Goal: Task Accomplishment & Management: Manage account settings

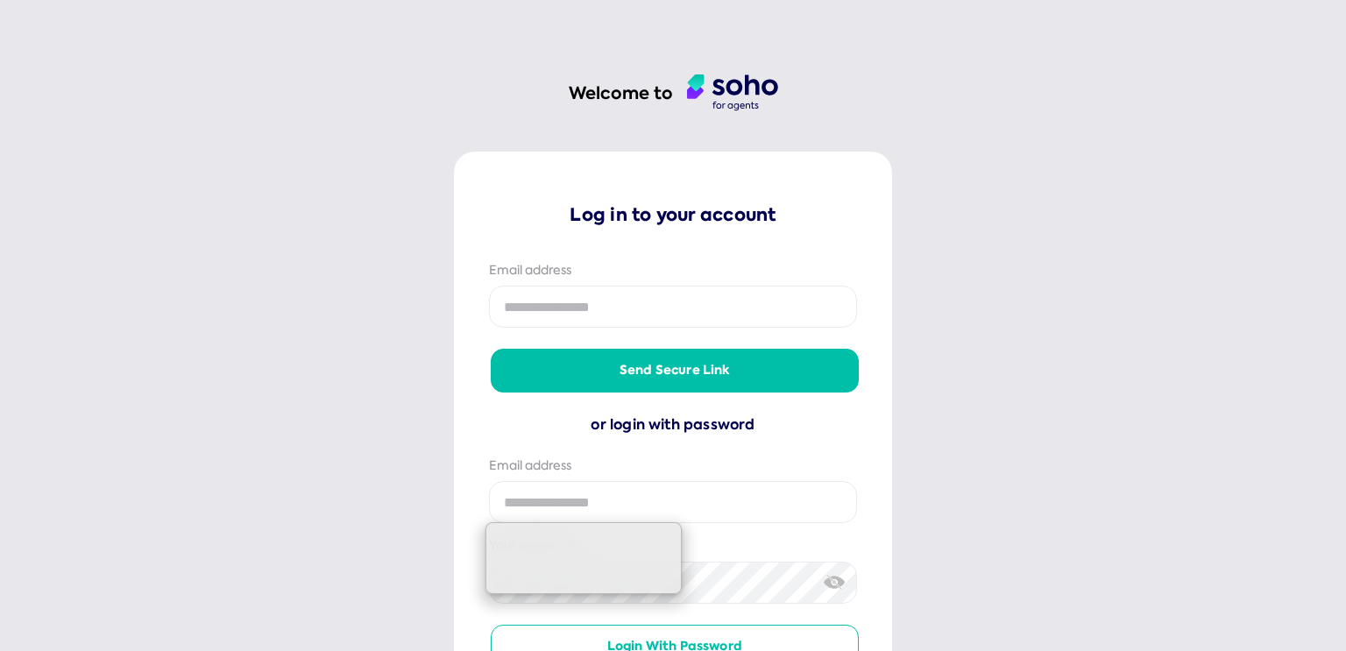
click at [562, 308] on input "email" at bounding box center [673, 307] width 368 height 42
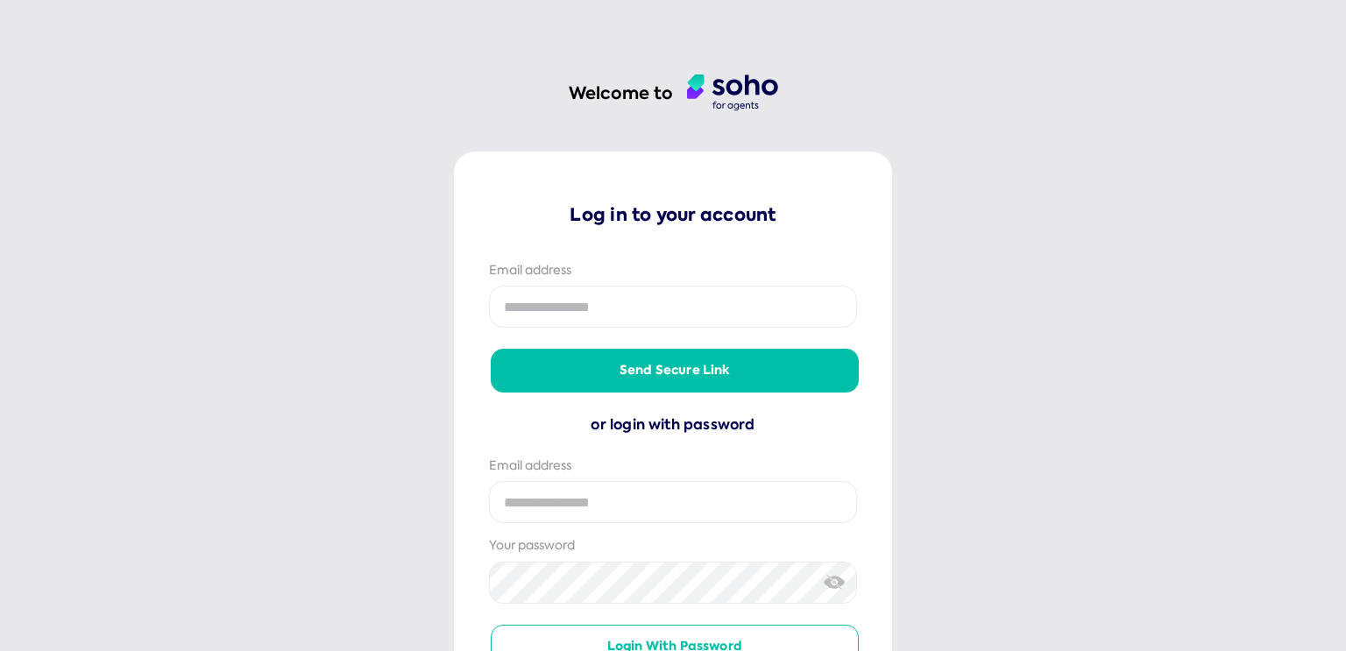
click at [593, 303] on input "email" at bounding box center [673, 307] width 368 height 42
type input "**********"
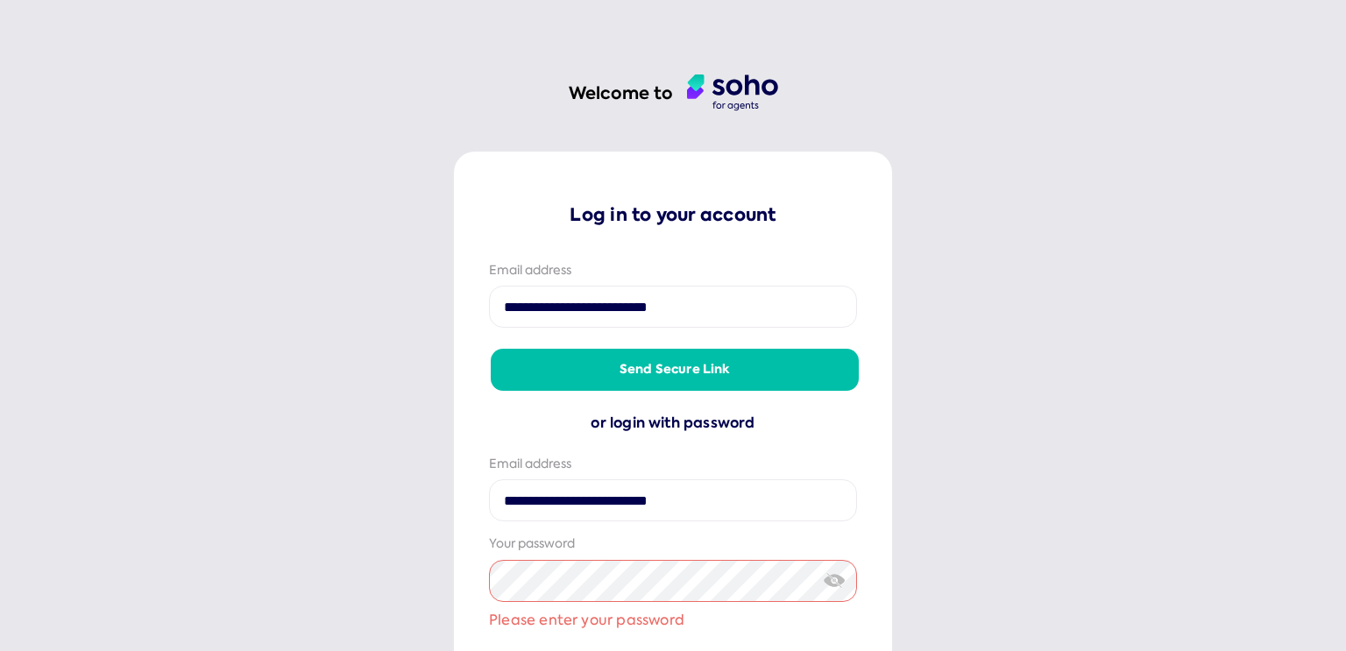
click at [669, 375] on button "Send secure link" at bounding box center [675, 370] width 368 height 42
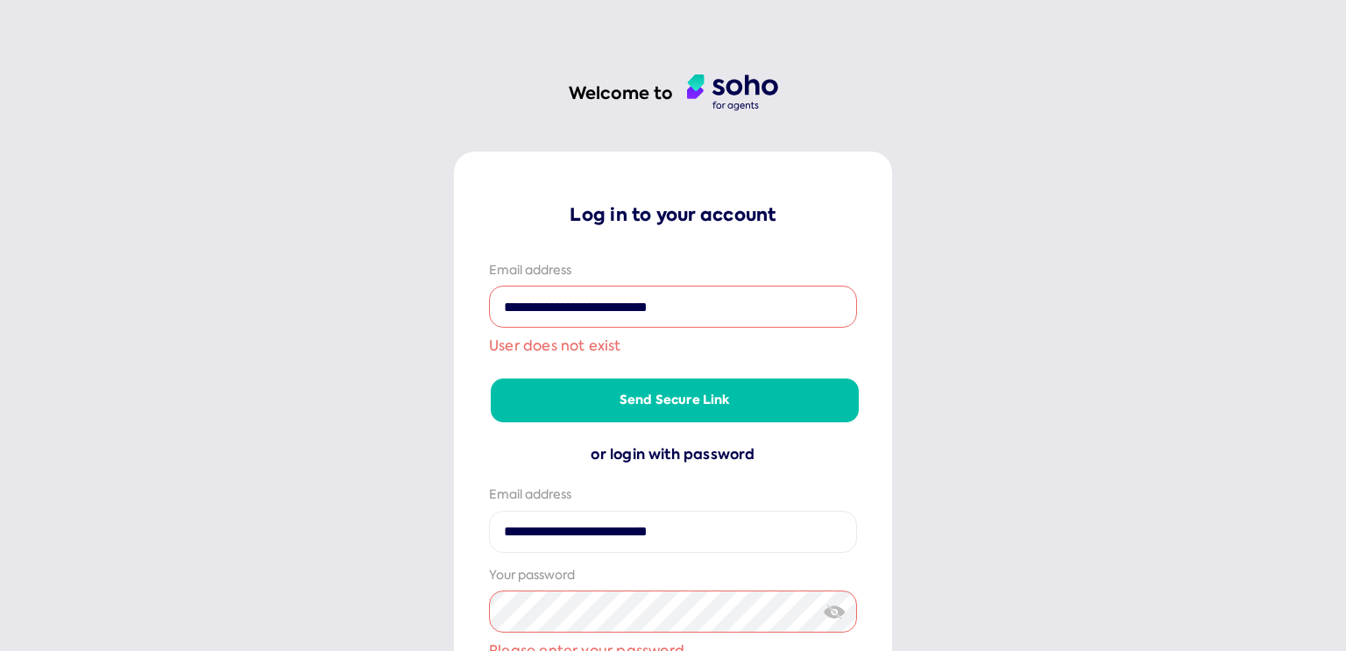
click at [747, 302] on input "**********" at bounding box center [673, 307] width 368 height 42
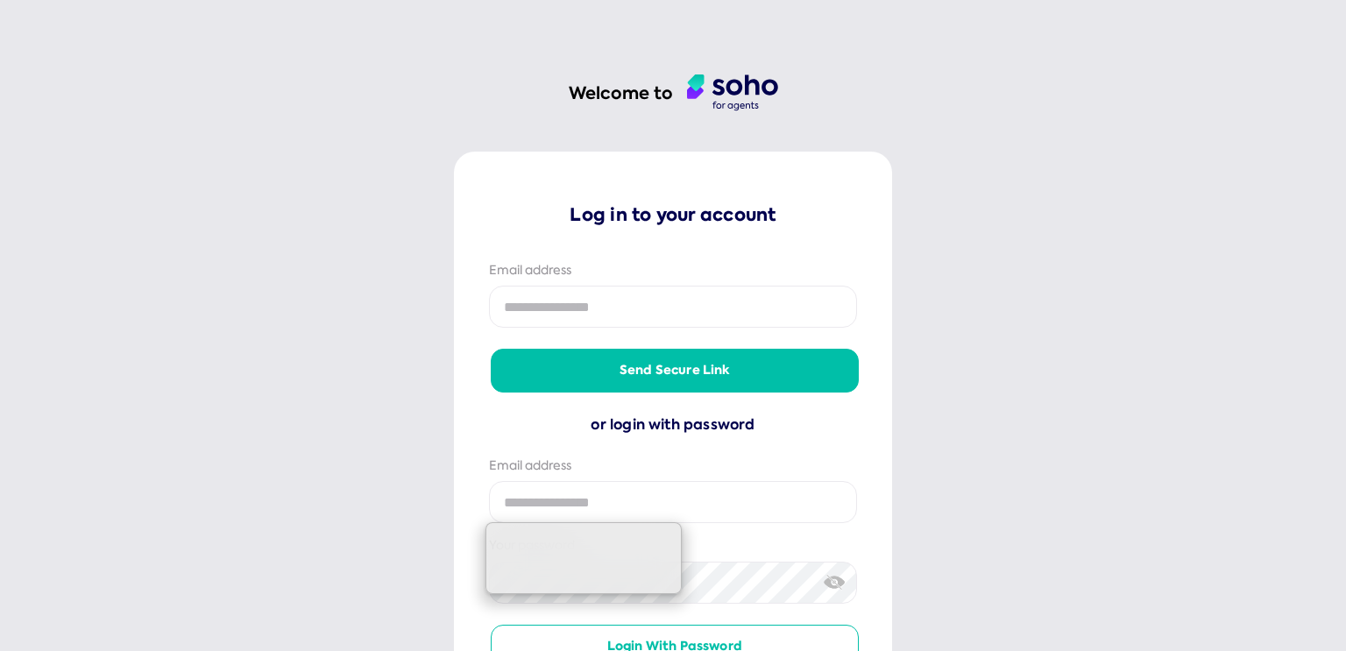
type input "**********"
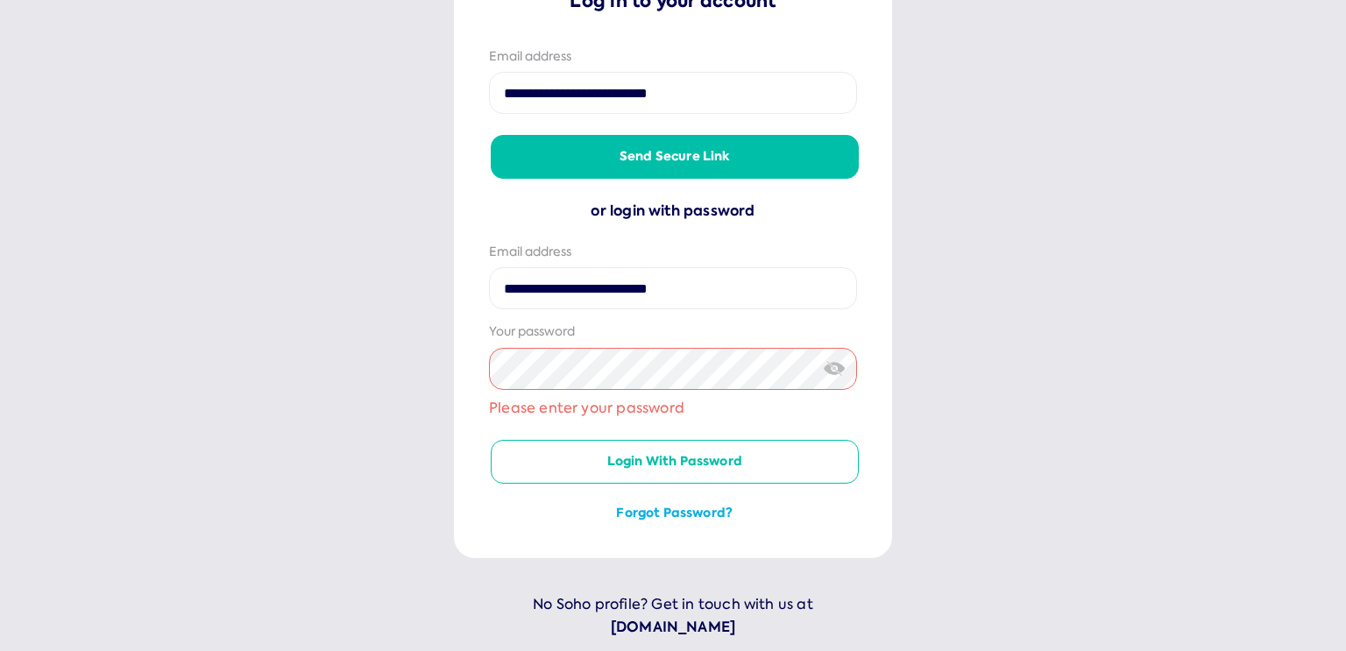
scroll to position [235, 0]
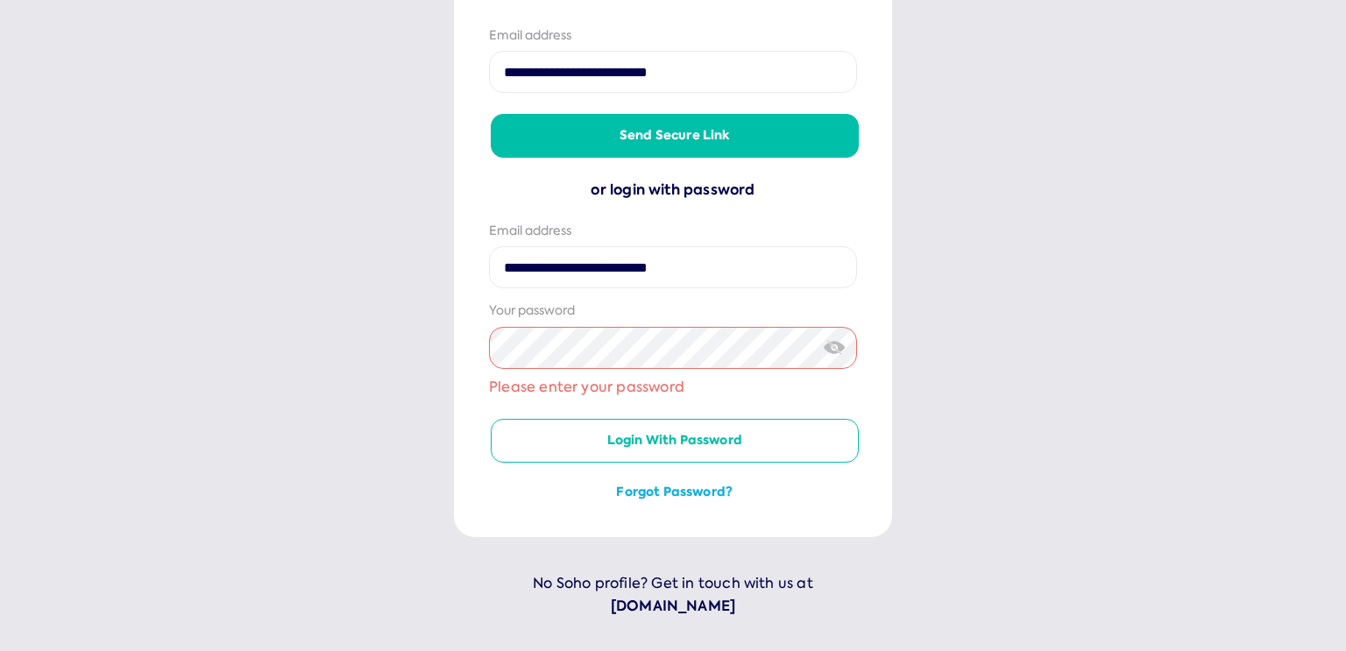
click at [824, 348] on img at bounding box center [835, 347] width 22 height 18
click at [0, 650] on com-1password-button at bounding box center [0, 651] width 0 height 0
click at [669, 492] on button "Forgot password?" at bounding box center [675, 493] width 368 height 18
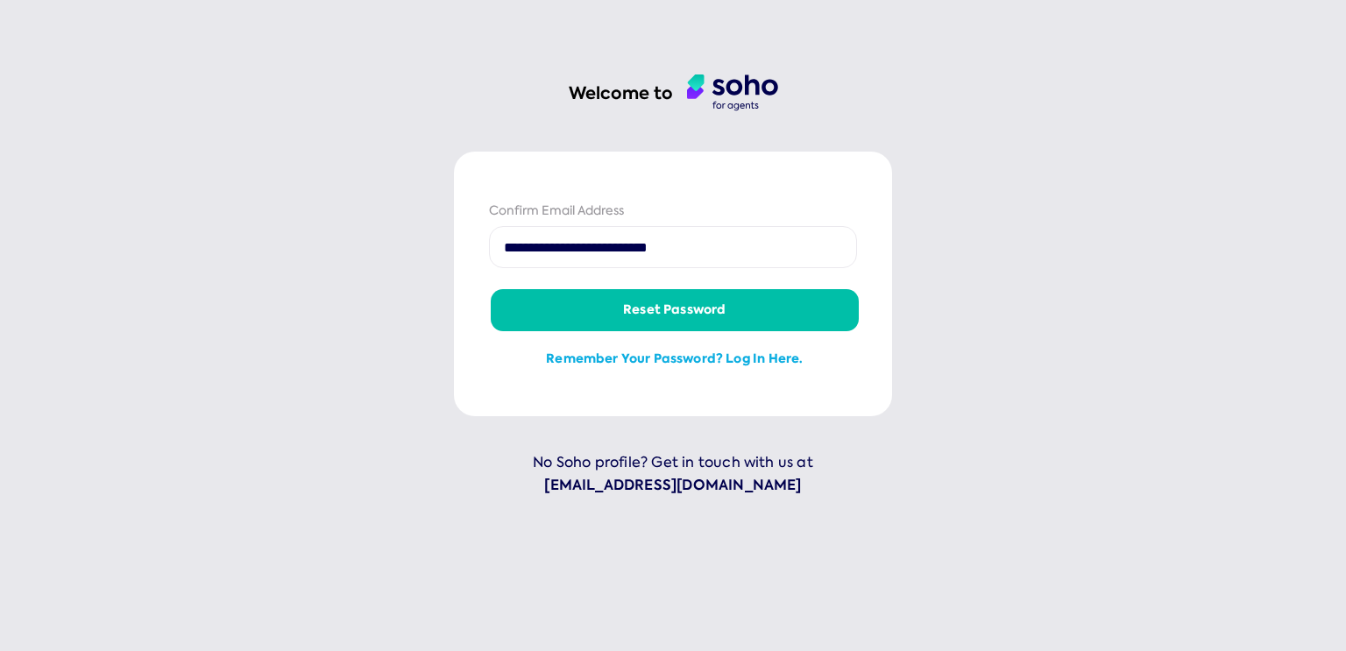
click at [665, 308] on button "Reset password" at bounding box center [675, 310] width 368 height 42
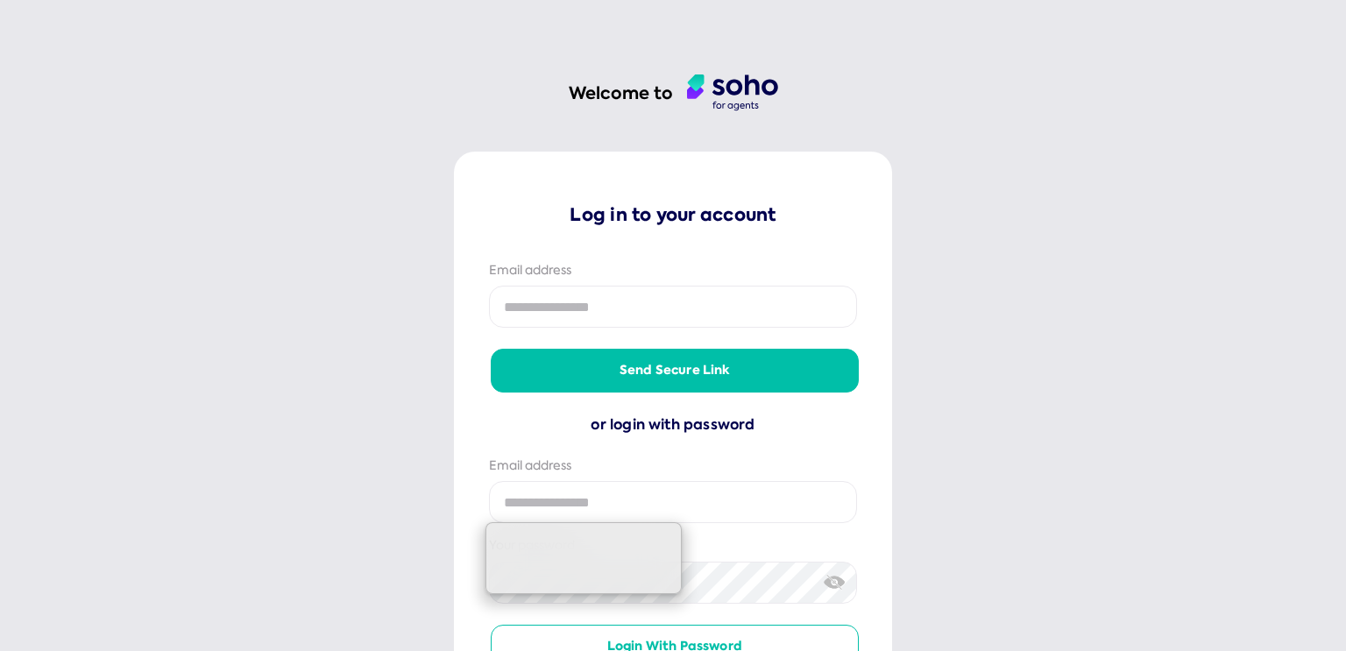
click at [582, 328] on input "email" at bounding box center [673, 307] width 368 height 42
type input "**********"
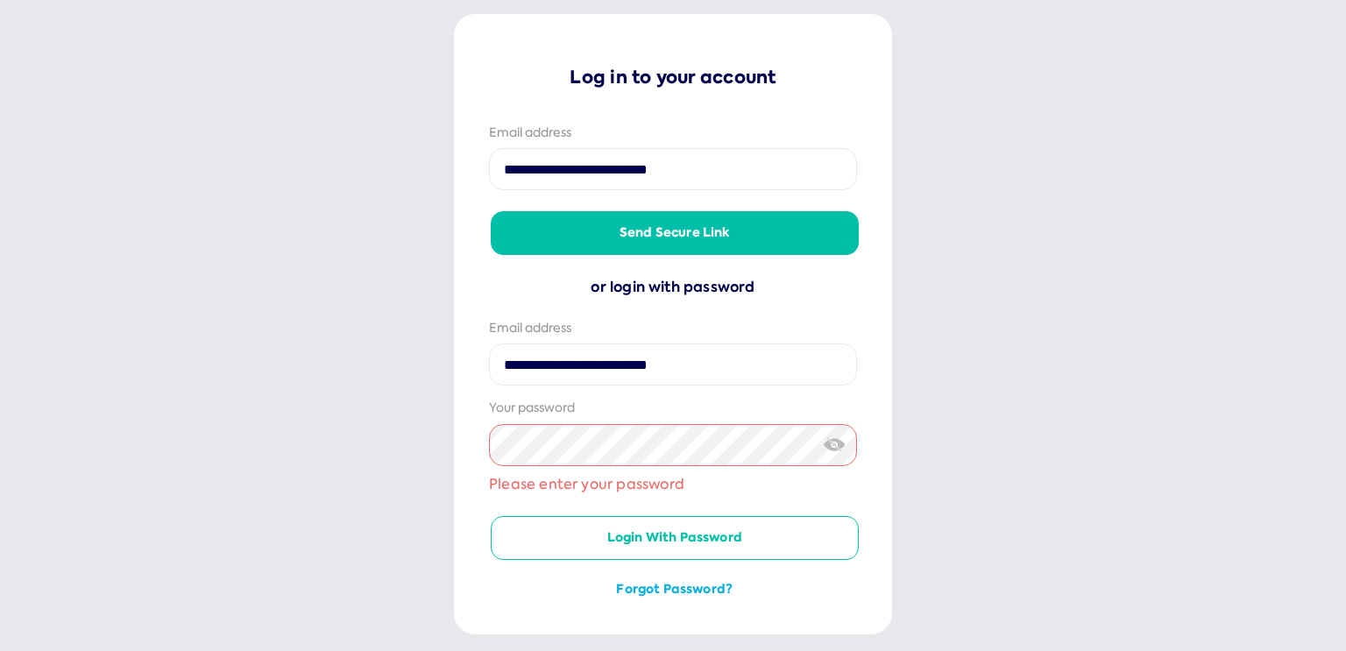
scroll to position [175, 0]
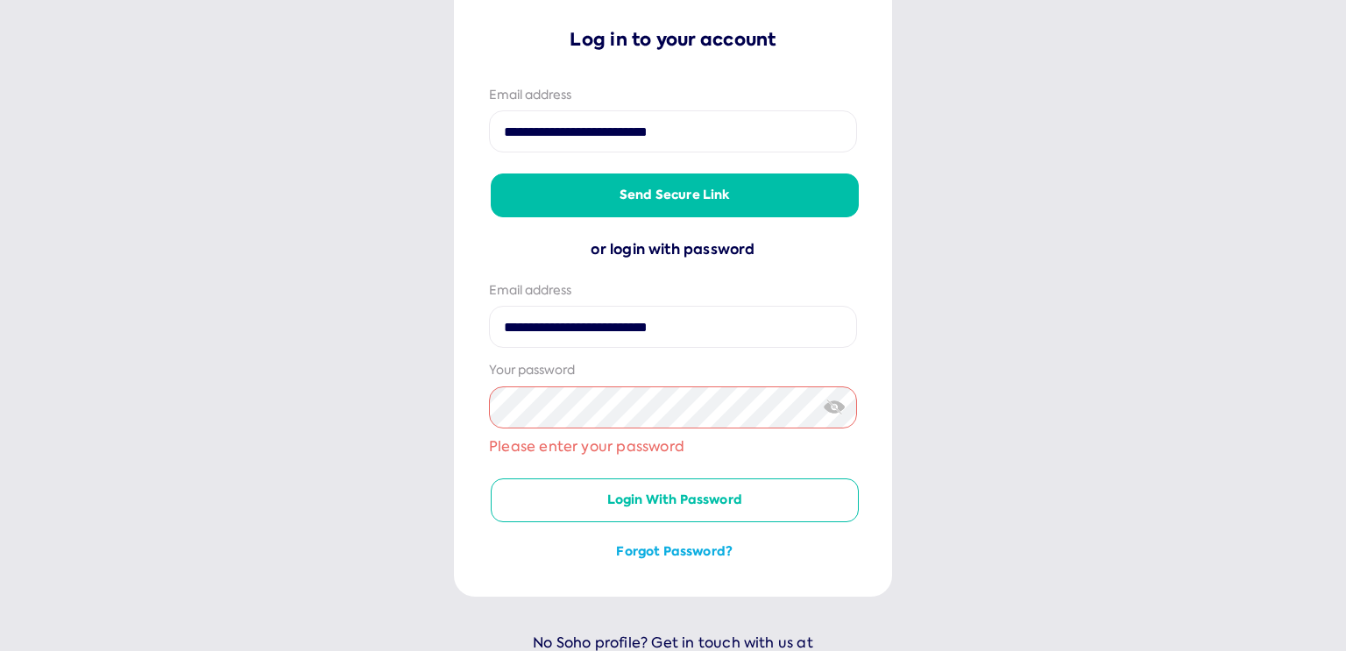
click at [669, 549] on button "Forgot password?" at bounding box center [675, 552] width 368 height 18
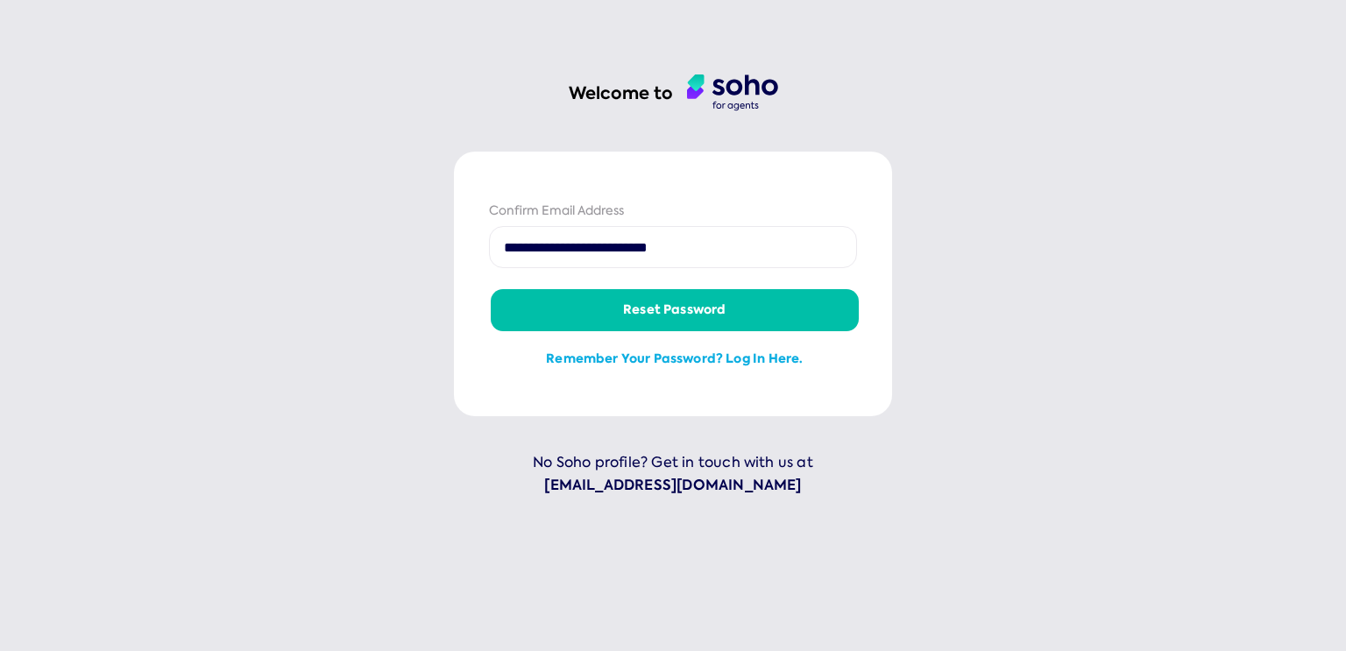
click at [656, 310] on button "Reset password" at bounding box center [675, 310] width 368 height 42
click at [743, 248] on input "**********" at bounding box center [673, 247] width 368 height 42
type input "**********"
click at [743, 213] on div "Confirm Email Address" at bounding box center [673, 211] width 368 height 18
click at [661, 308] on button "Reset password" at bounding box center [675, 310] width 368 height 42
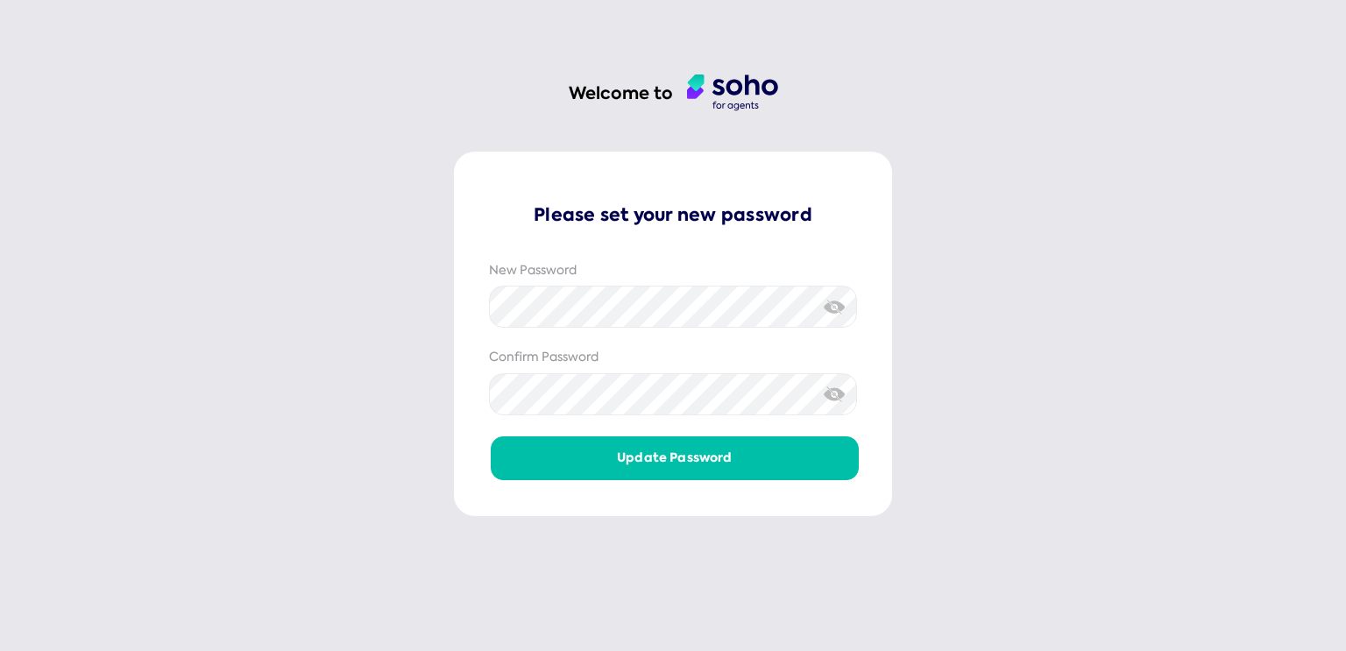
click at [595, 283] on div "New Password" at bounding box center [673, 295] width 368 height 67
click at [767, 274] on div "New Password" at bounding box center [673, 271] width 368 height 18
click at [1001, 378] on div "Welcome to Please set your new password New Password Confirm Password Update pa…" at bounding box center [673, 325] width 1346 height 651
click at [687, 451] on button "Update password" at bounding box center [675, 457] width 368 height 42
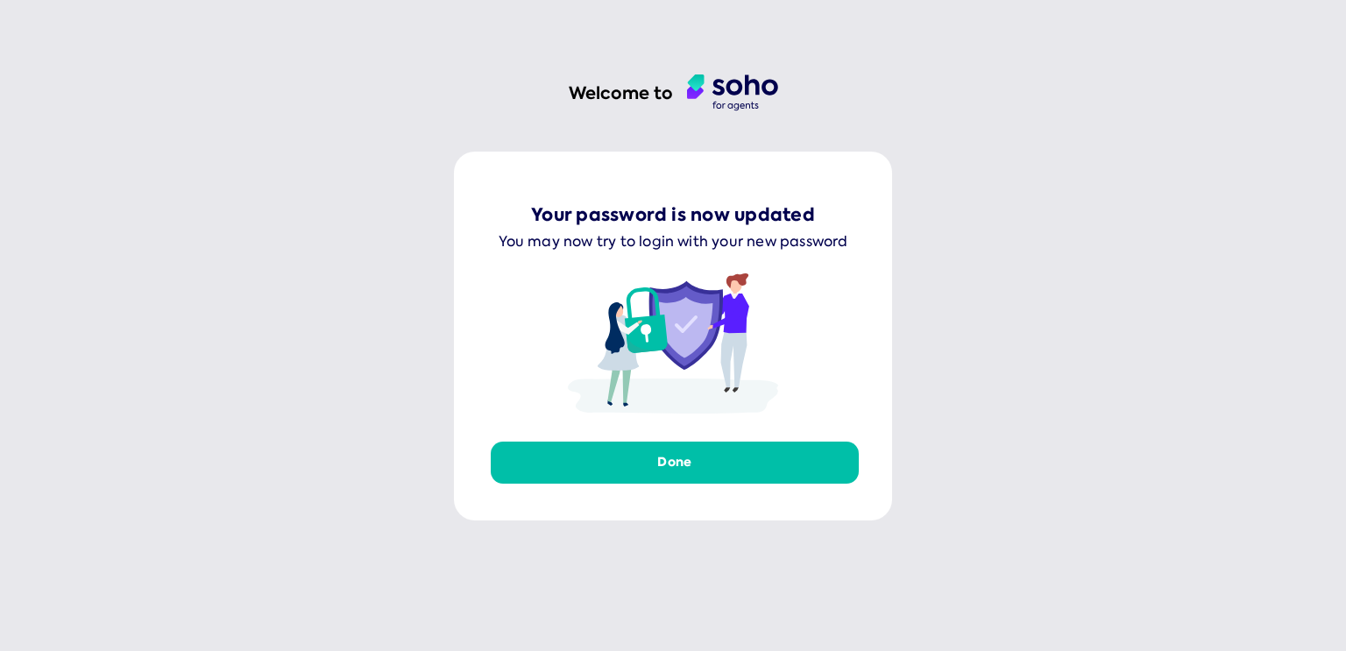
click at [676, 444] on button "Done" at bounding box center [675, 463] width 368 height 42
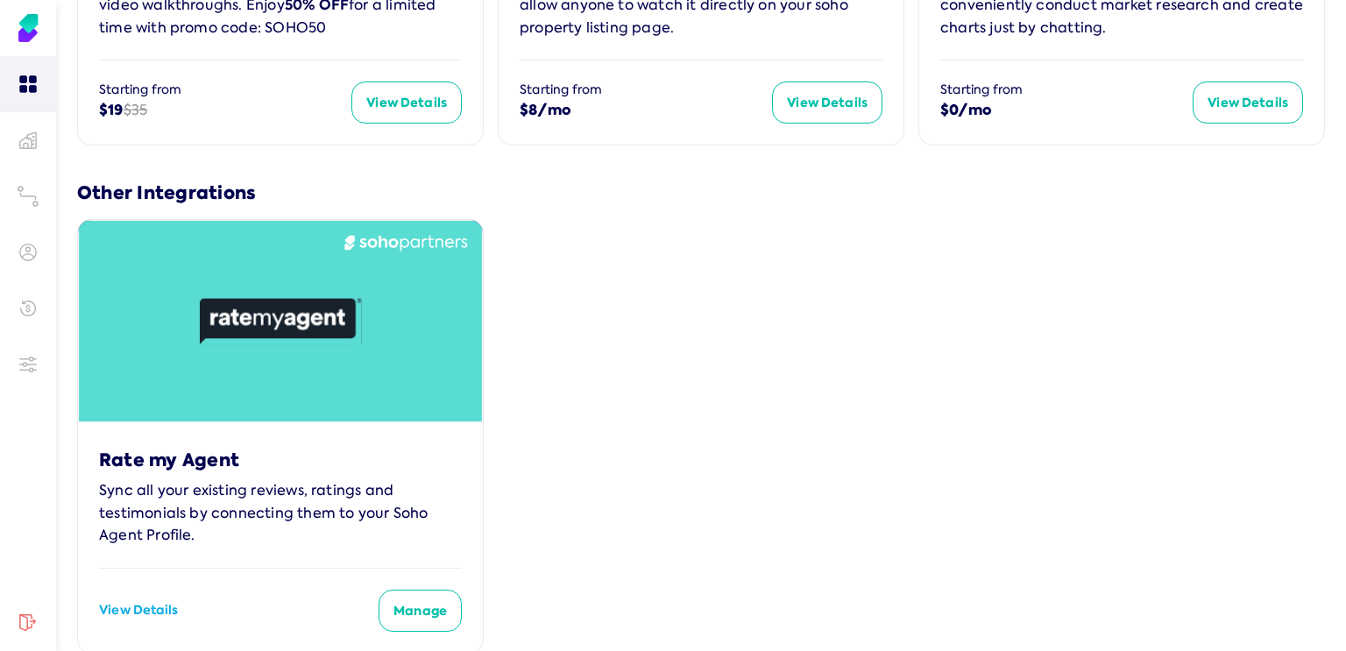
scroll to position [1157, 0]
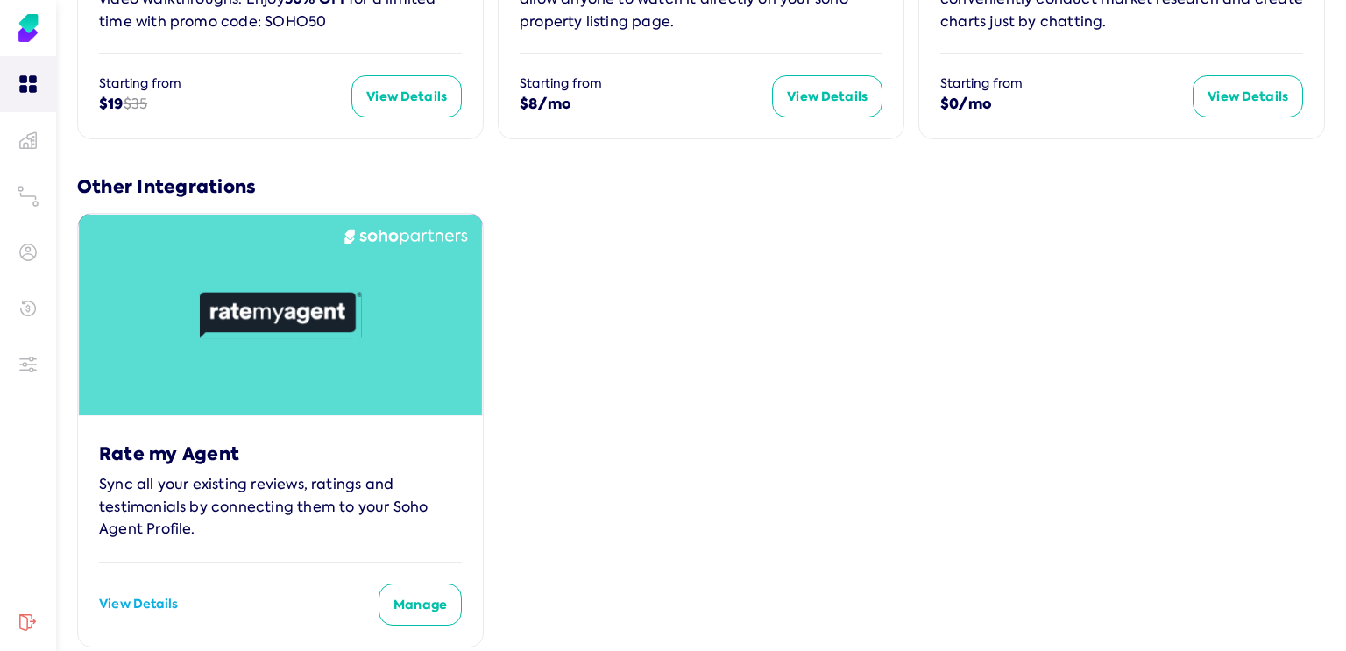
click at [135, 596] on link "View Details" at bounding box center [138, 605] width 79 height 18
click at [396, 588] on button "Manage" at bounding box center [420, 605] width 83 height 42
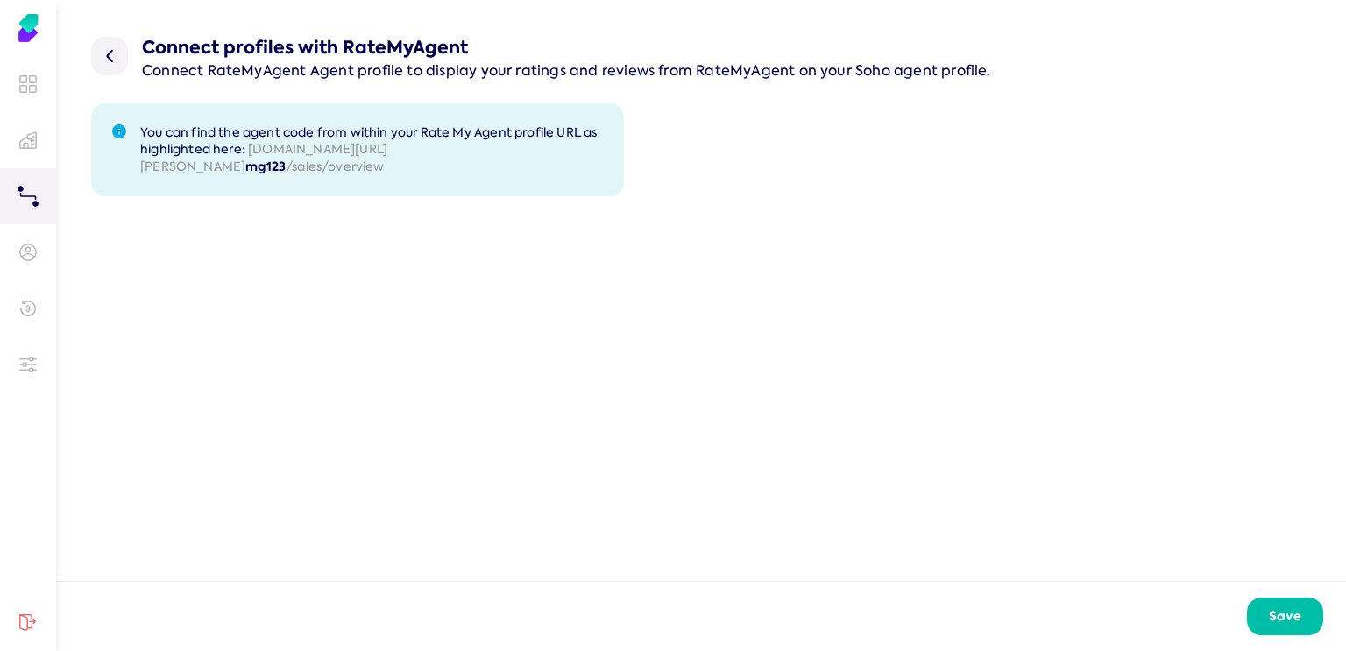
click at [108, 59] on img at bounding box center [109, 56] width 37 height 39
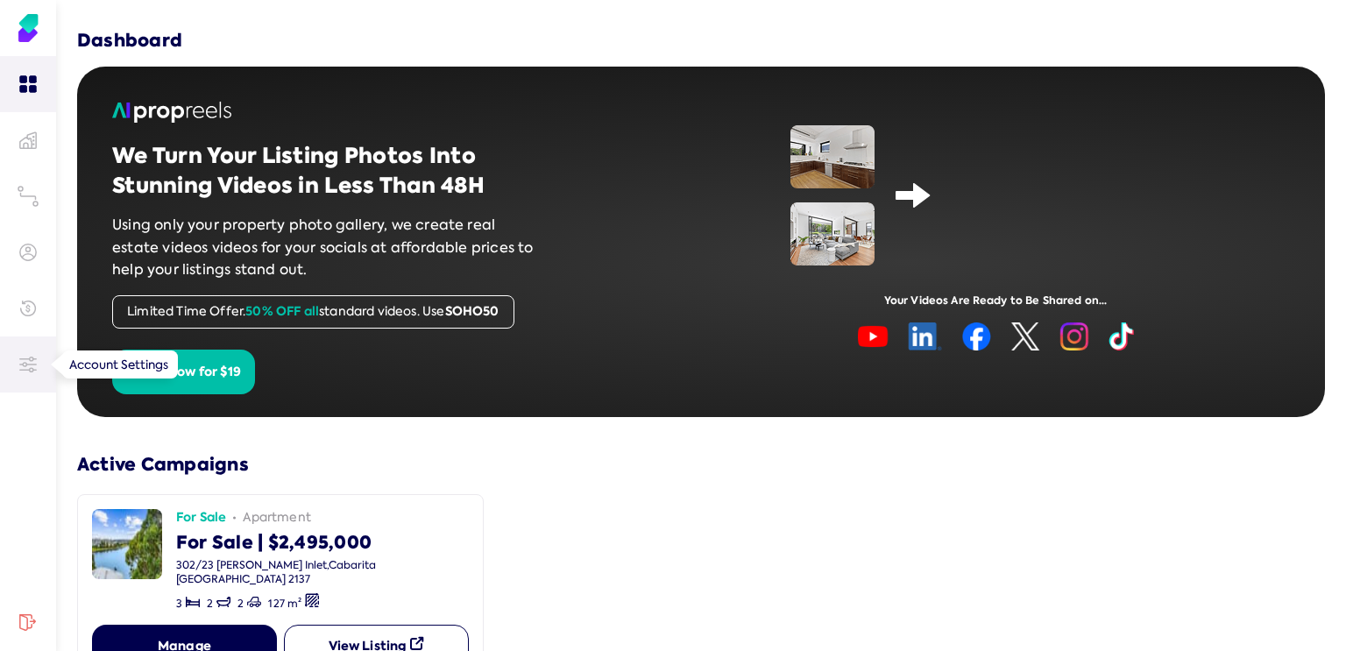
click at [30, 361] on icon at bounding box center [28, 365] width 18 height 18
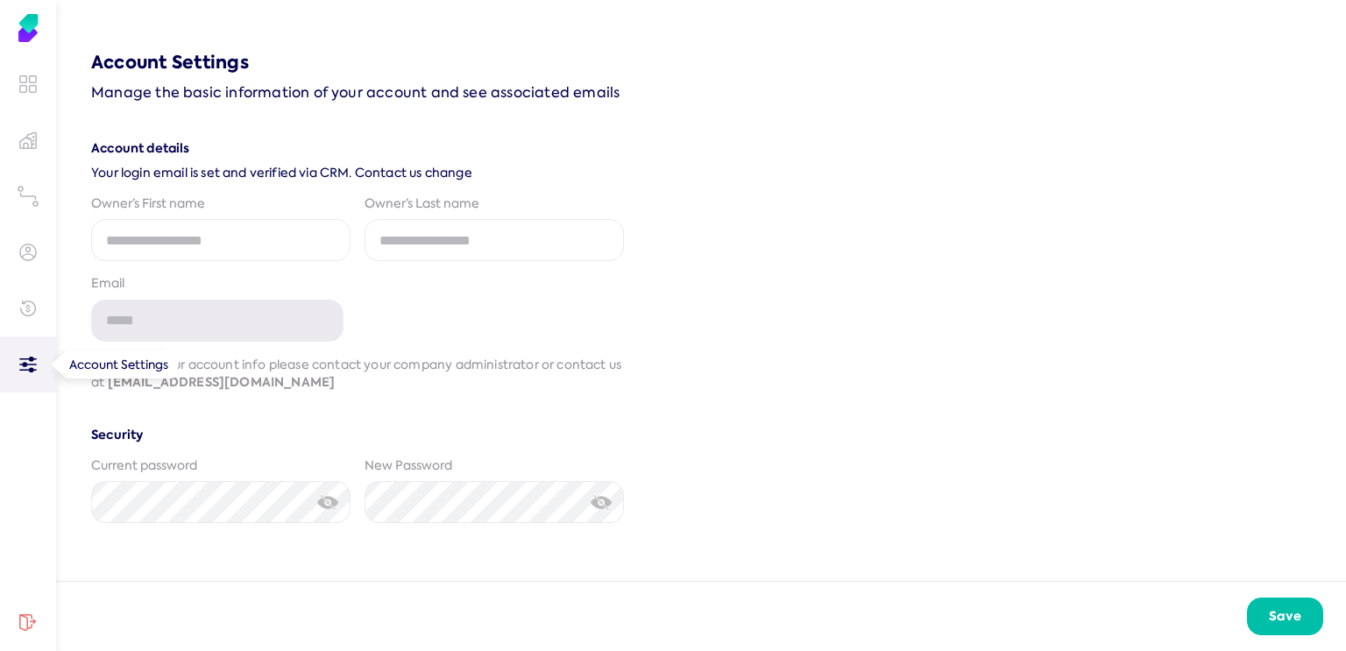
type input "**********"
click at [165, 248] on input "fname" at bounding box center [220, 240] width 259 height 42
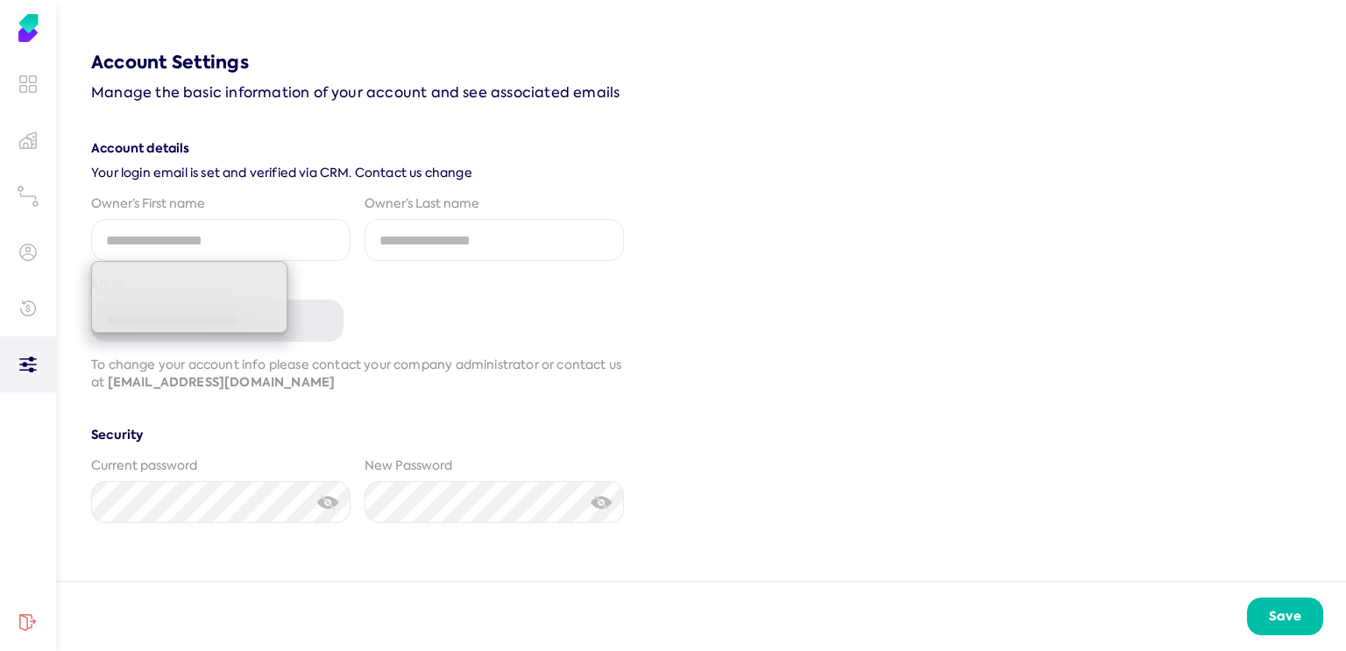
type input "****"
type input "*******"
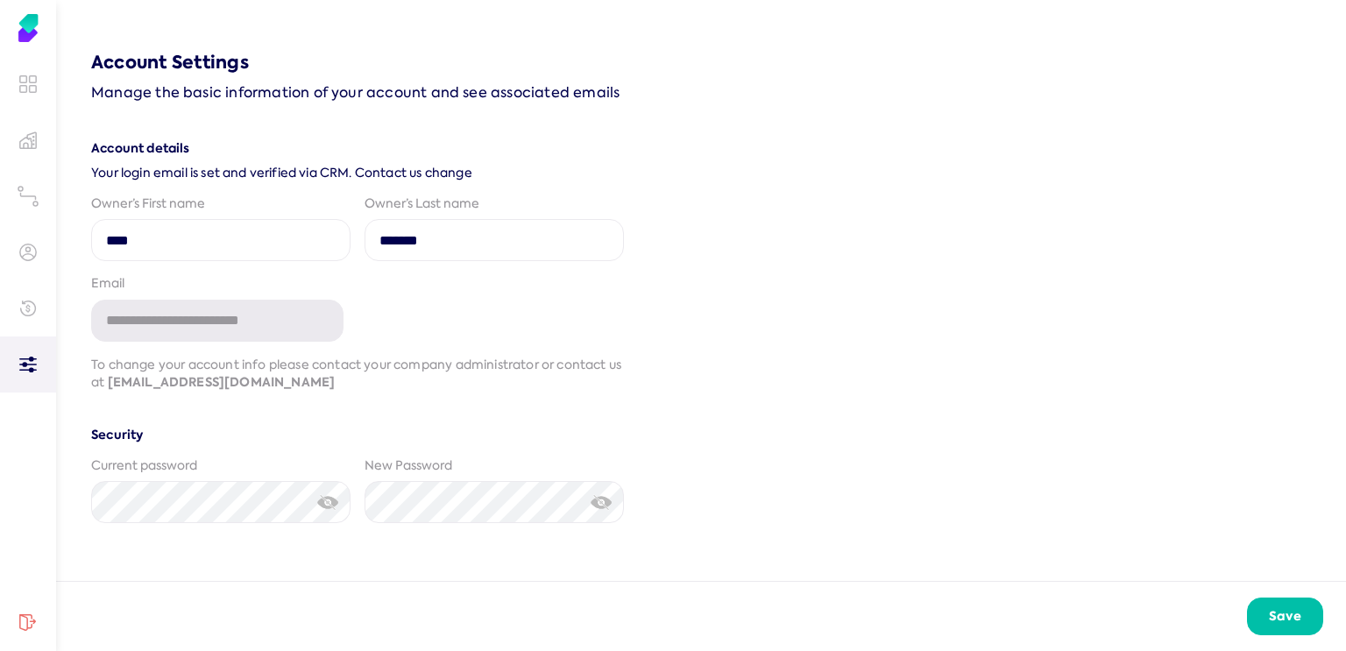
click at [0, 581] on com-1password-button at bounding box center [0, 581] width 0 height 0
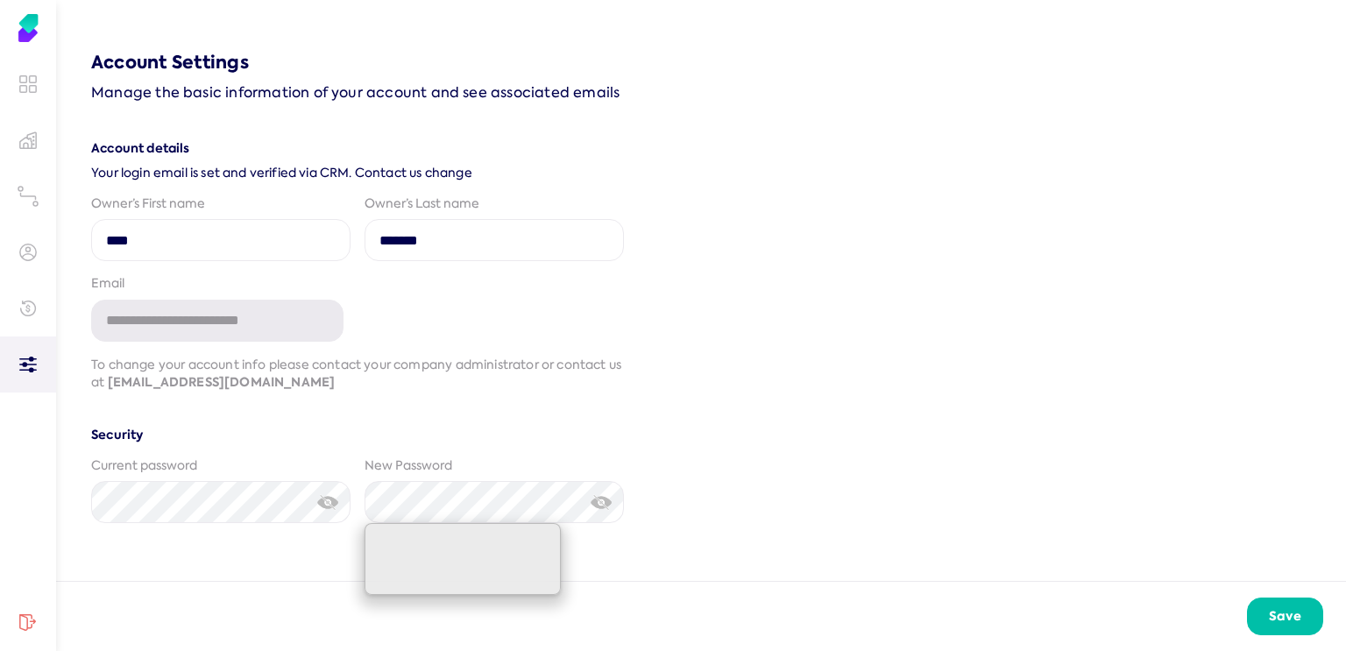
click at [326, 500] on img at bounding box center [328, 502] width 22 height 18
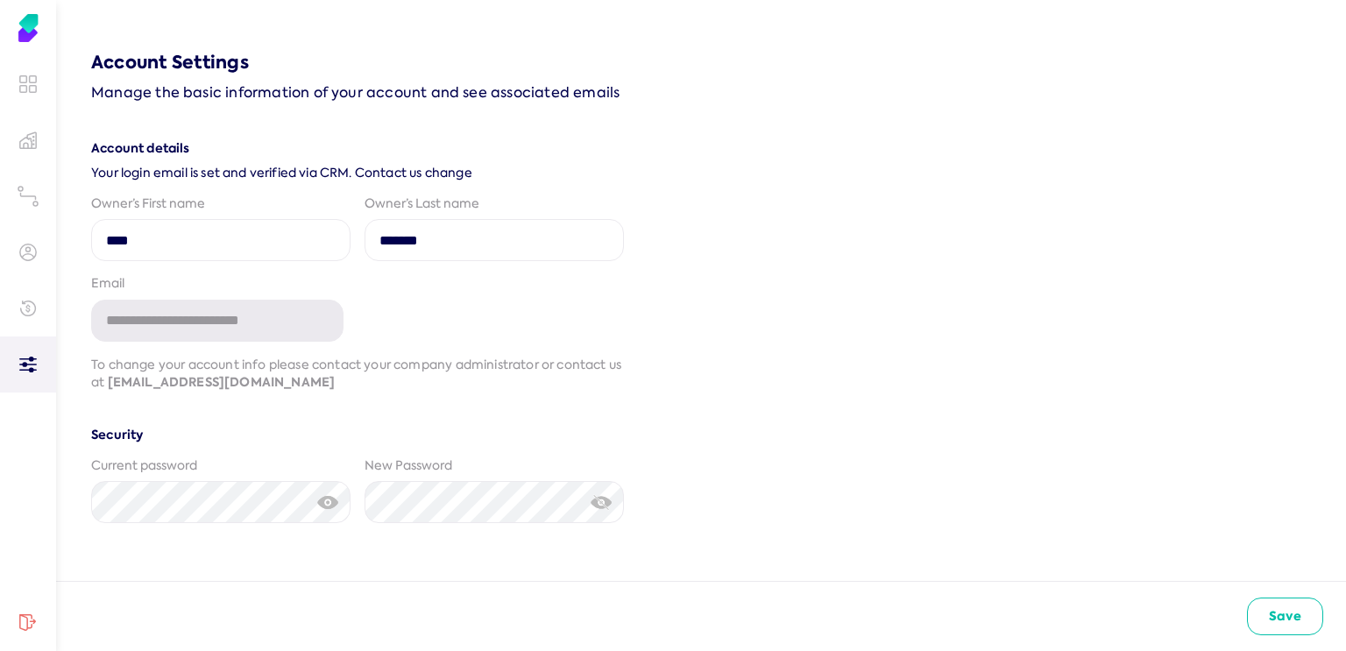
click at [1279, 605] on button "Save" at bounding box center [1285, 617] width 77 height 38
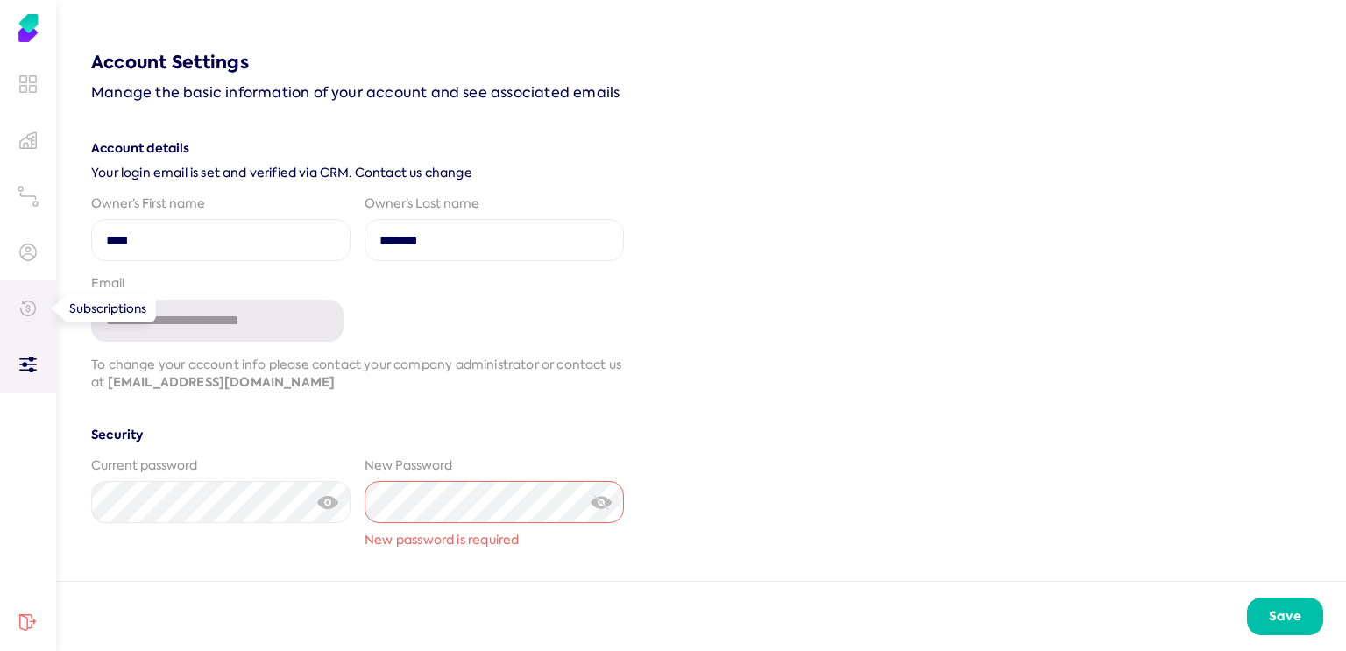
click at [32, 320] on link at bounding box center [28, 308] width 56 height 56
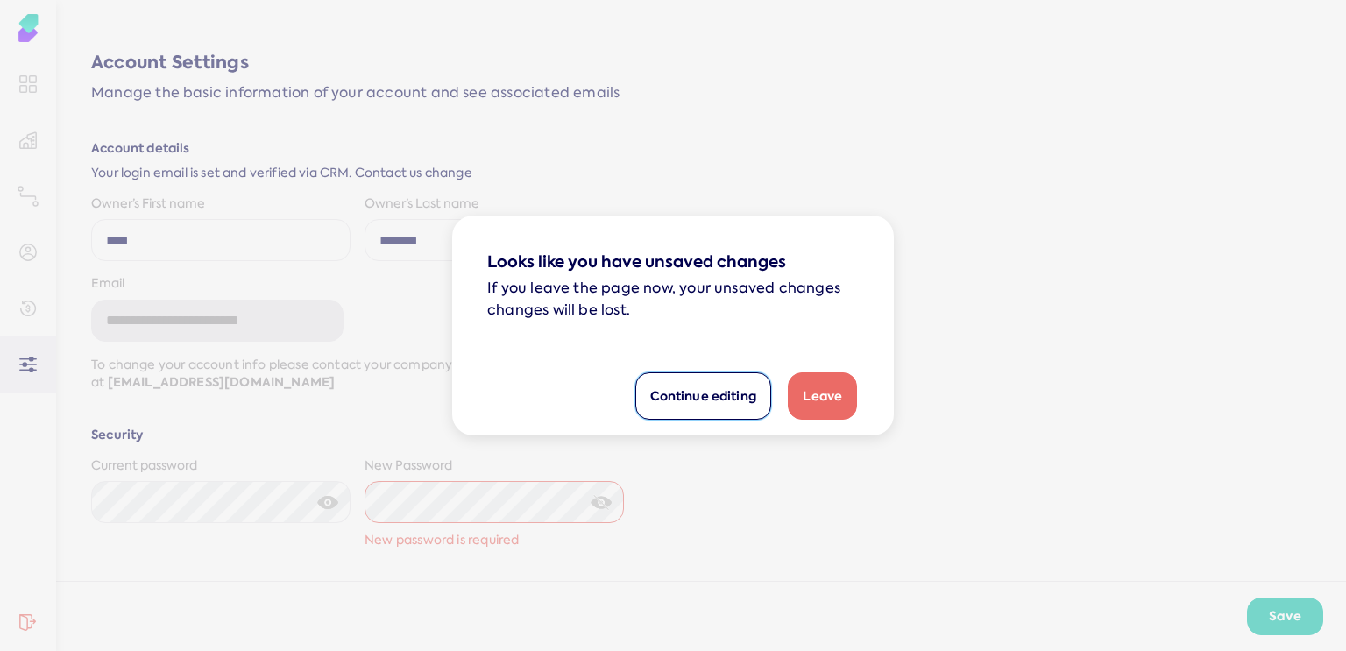
click at [716, 403] on button "Continue editing" at bounding box center [703, 395] width 136 height 47
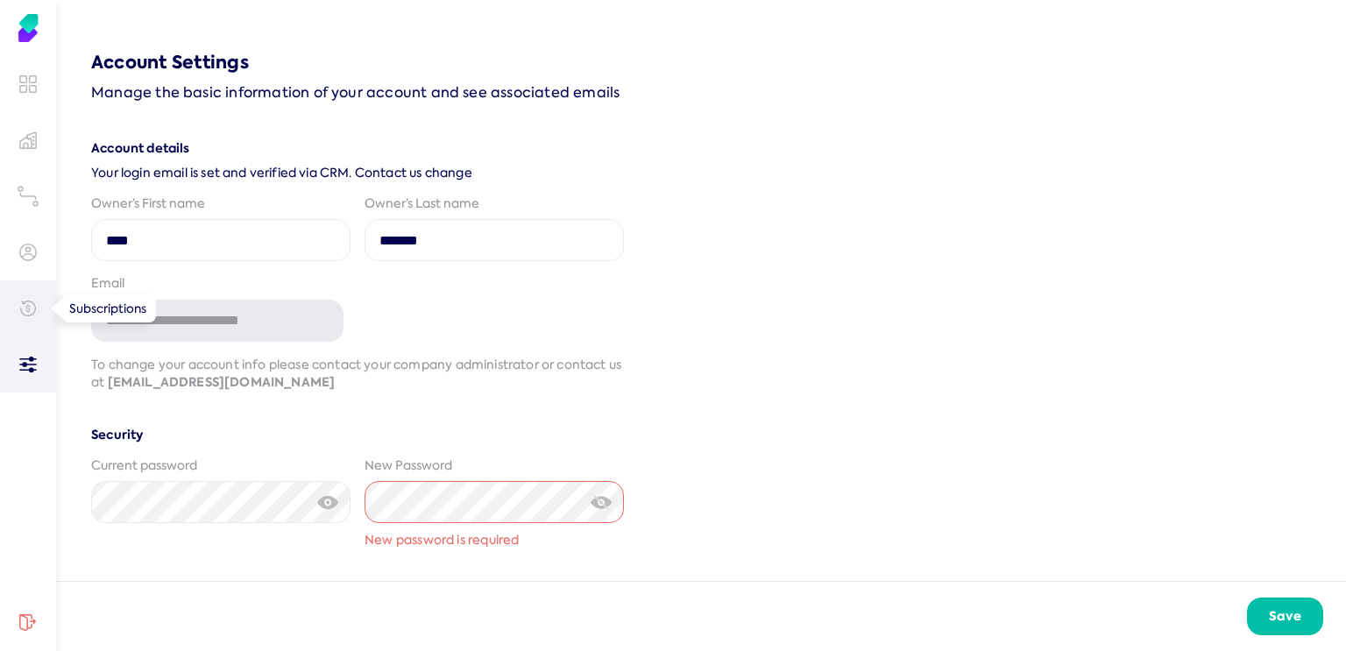
click at [29, 316] on icon at bounding box center [28, 309] width 18 height 18
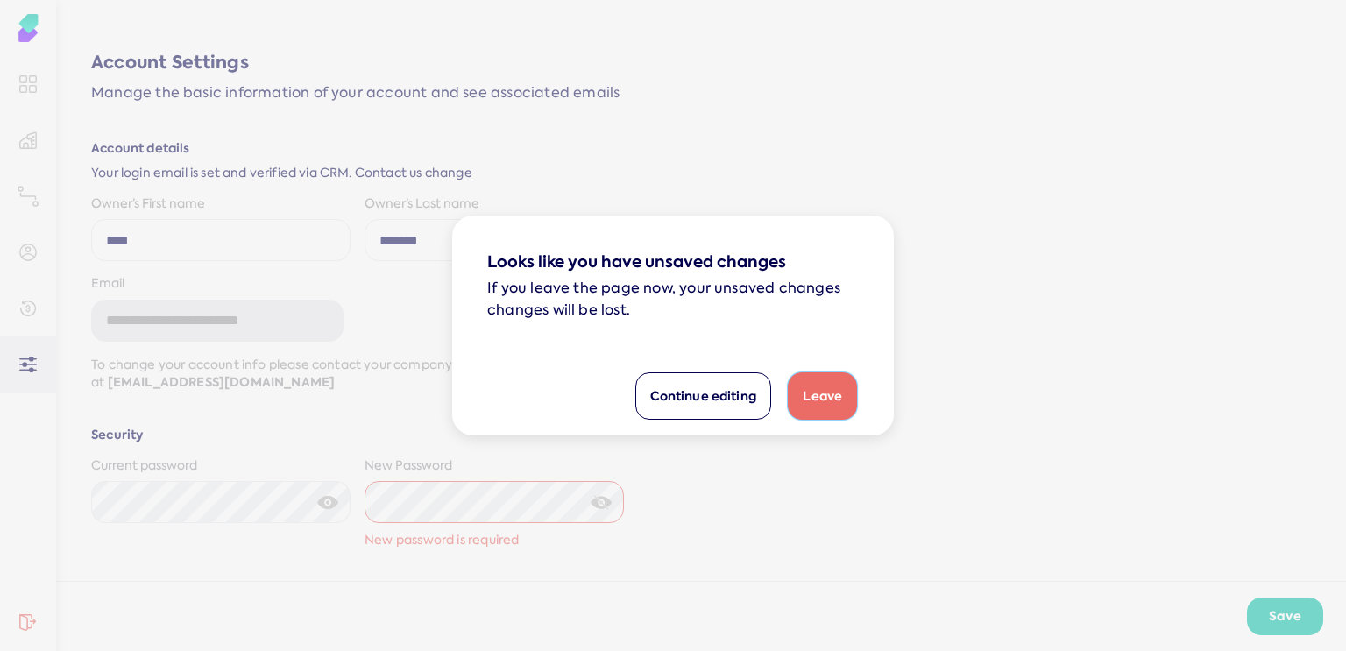
click at [824, 414] on button "Leave" at bounding box center [822, 395] width 69 height 47
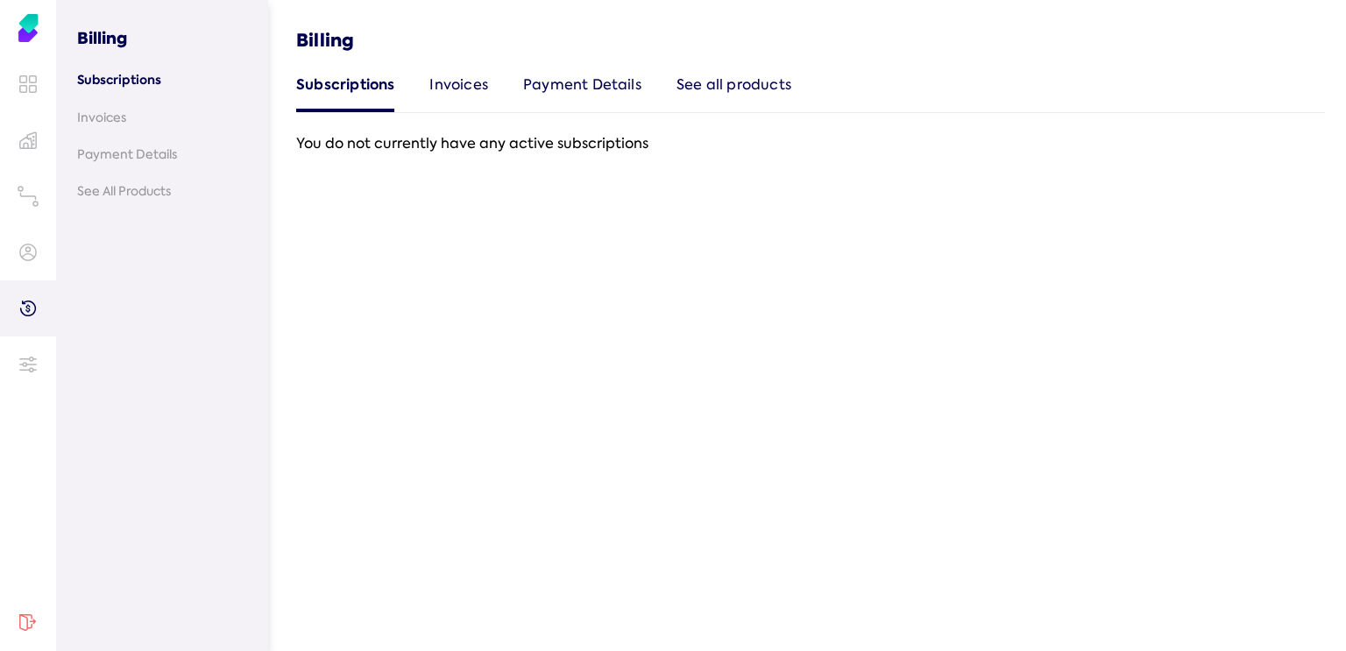
click at [442, 79] on div "Invoices" at bounding box center [458, 93] width 59 height 39
click at [577, 85] on div "Payment Details" at bounding box center [580, 93] width 118 height 39
click at [715, 97] on div "See all products" at bounding box center [732, 93] width 115 height 39
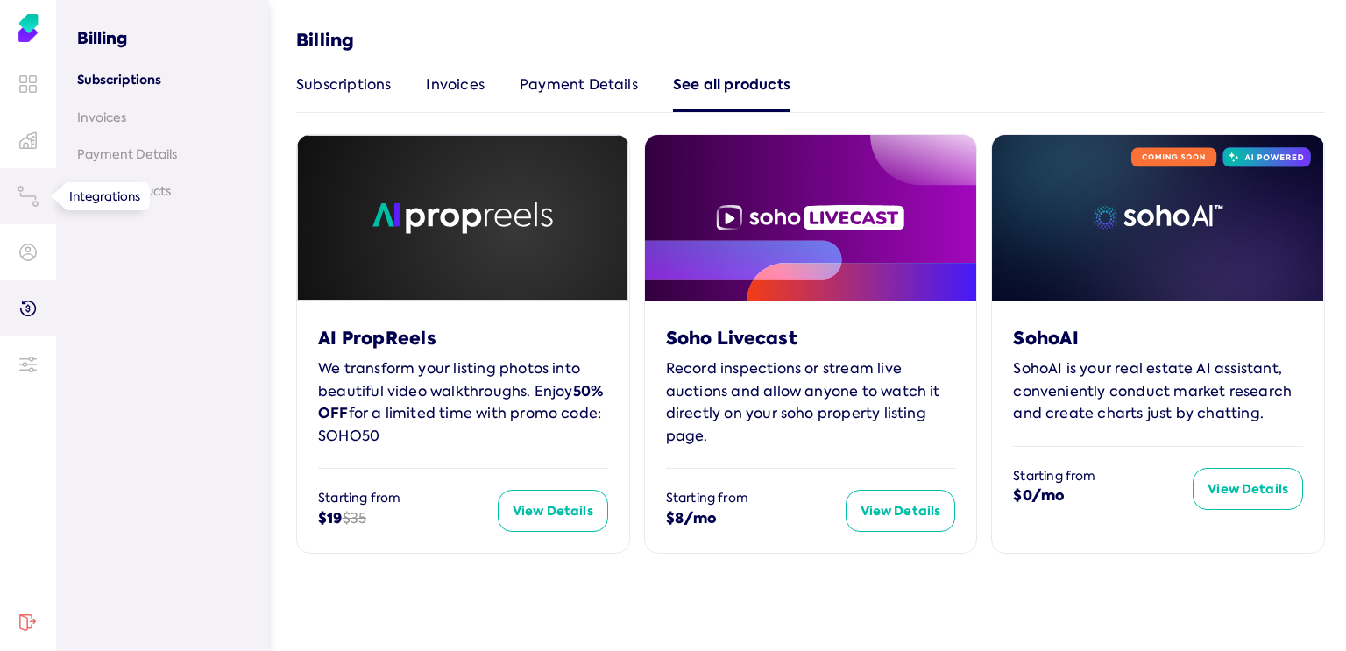
click at [32, 195] on icon at bounding box center [28, 197] width 15 height 6
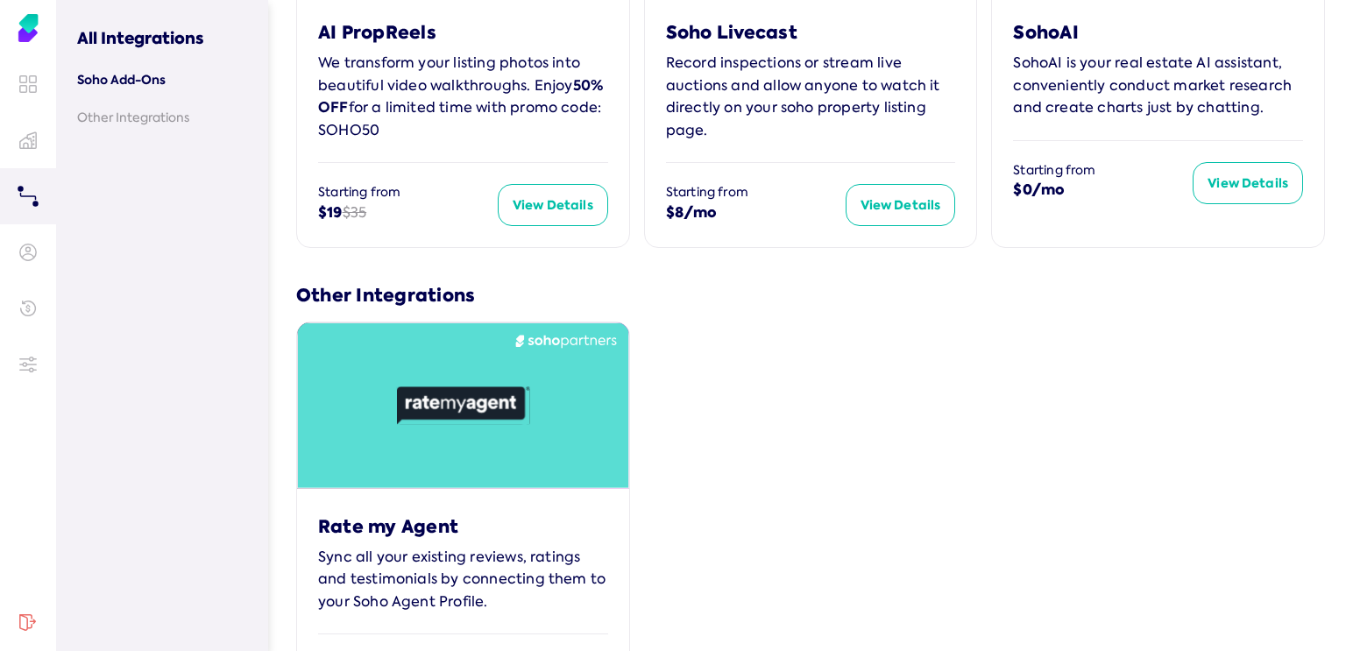
scroll to position [407, 0]
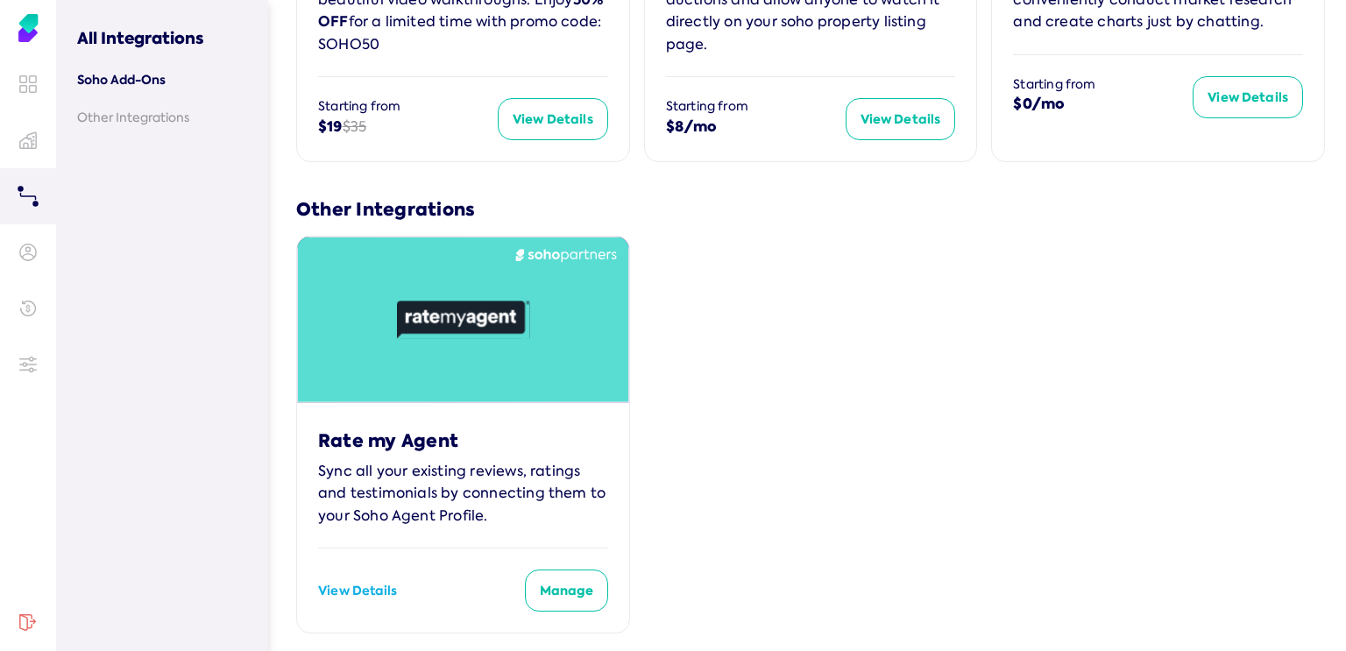
click at [560, 584] on button "Manage" at bounding box center [566, 591] width 83 height 42
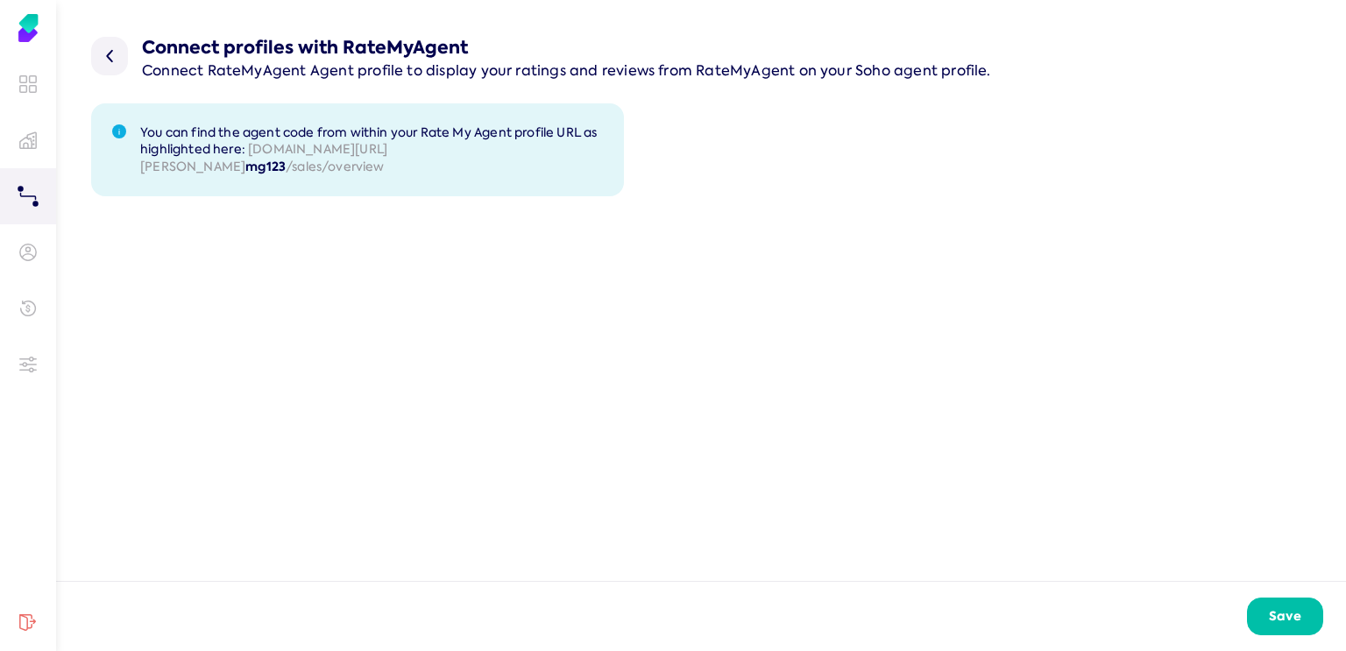
click at [108, 60] on img at bounding box center [109, 56] width 37 height 39
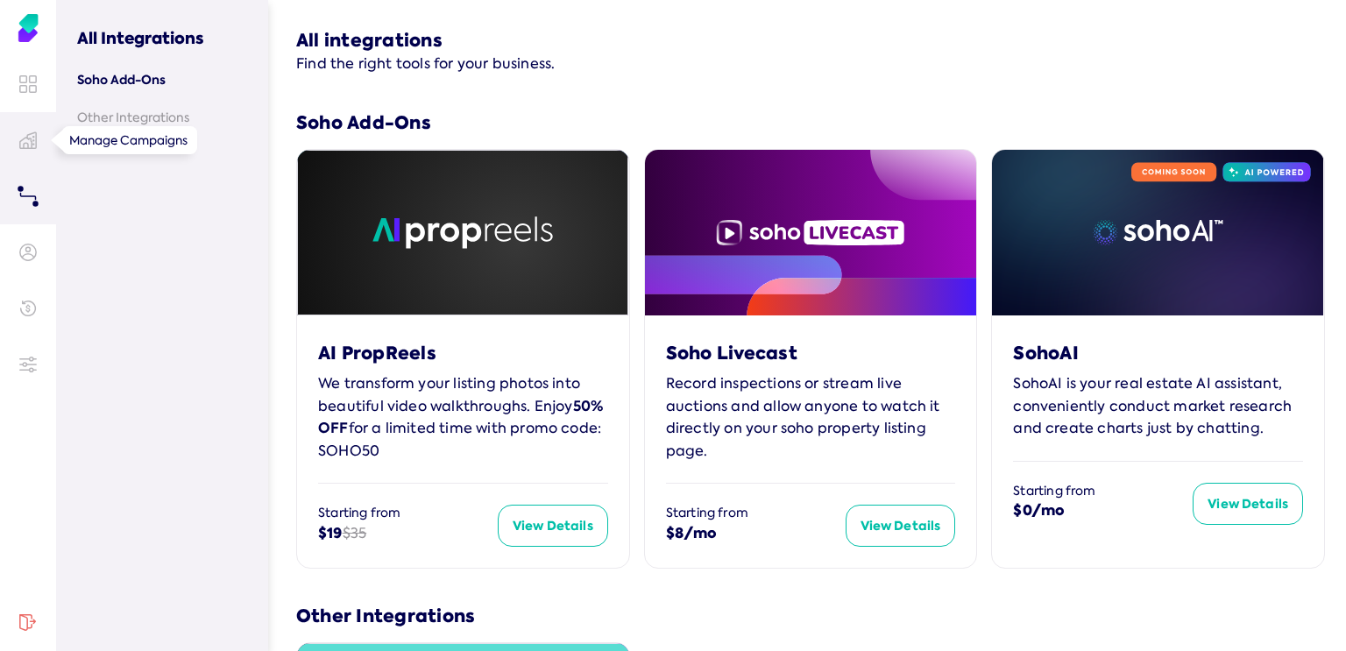
click at [25, 147] on icon at bounding box center [28, 140] width 16 height 16
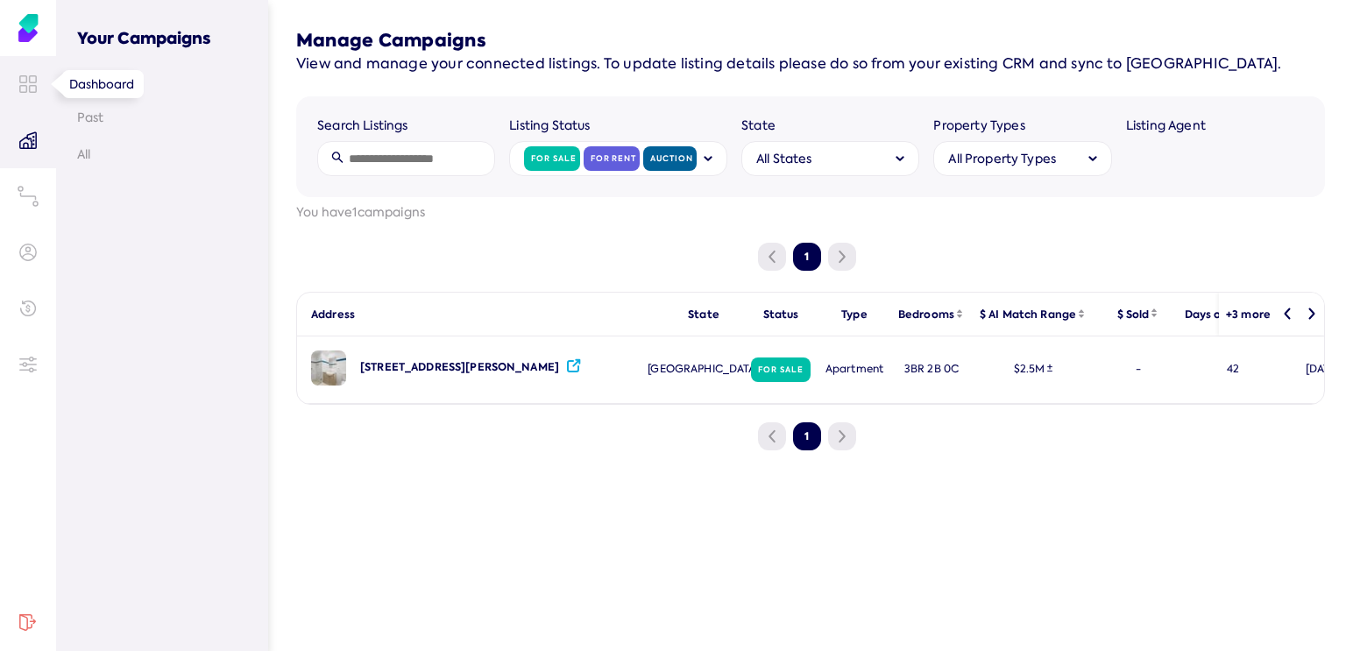
click at [19, 85] on icon at bounding box center [28, 84] width 18 height 18
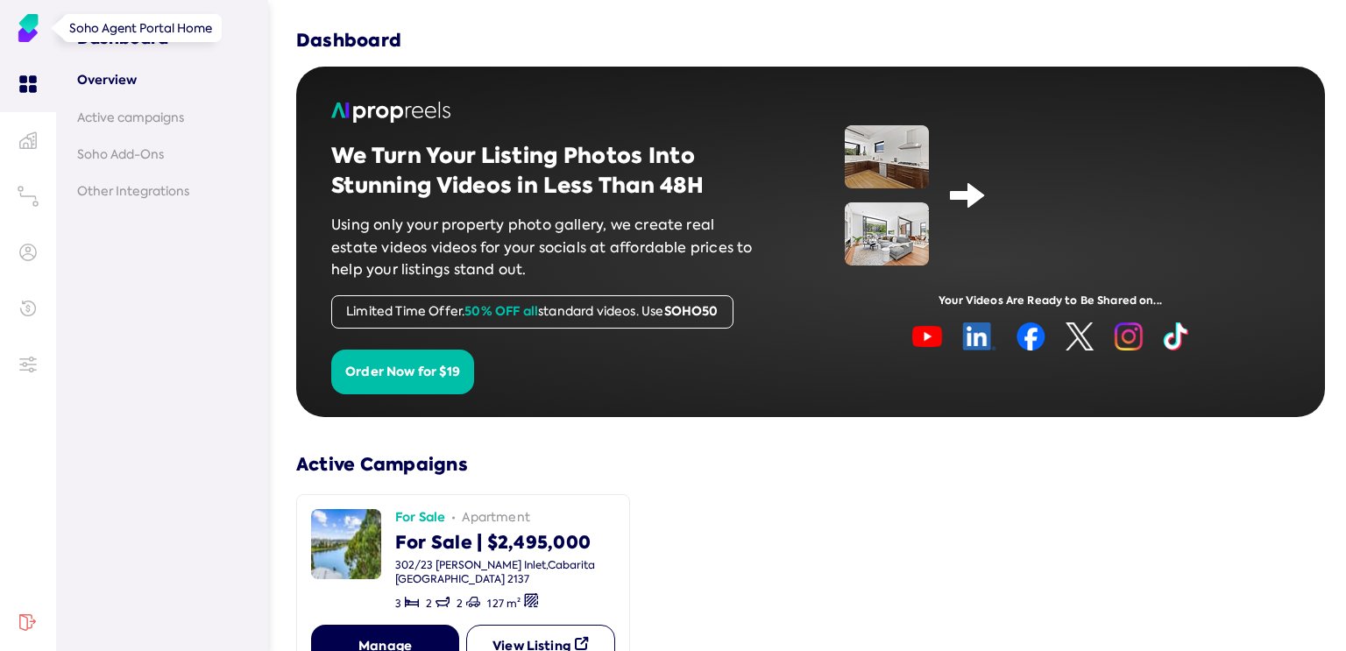
click at [25, 20] on img at bounding box center [28, 28] width 28 height 28
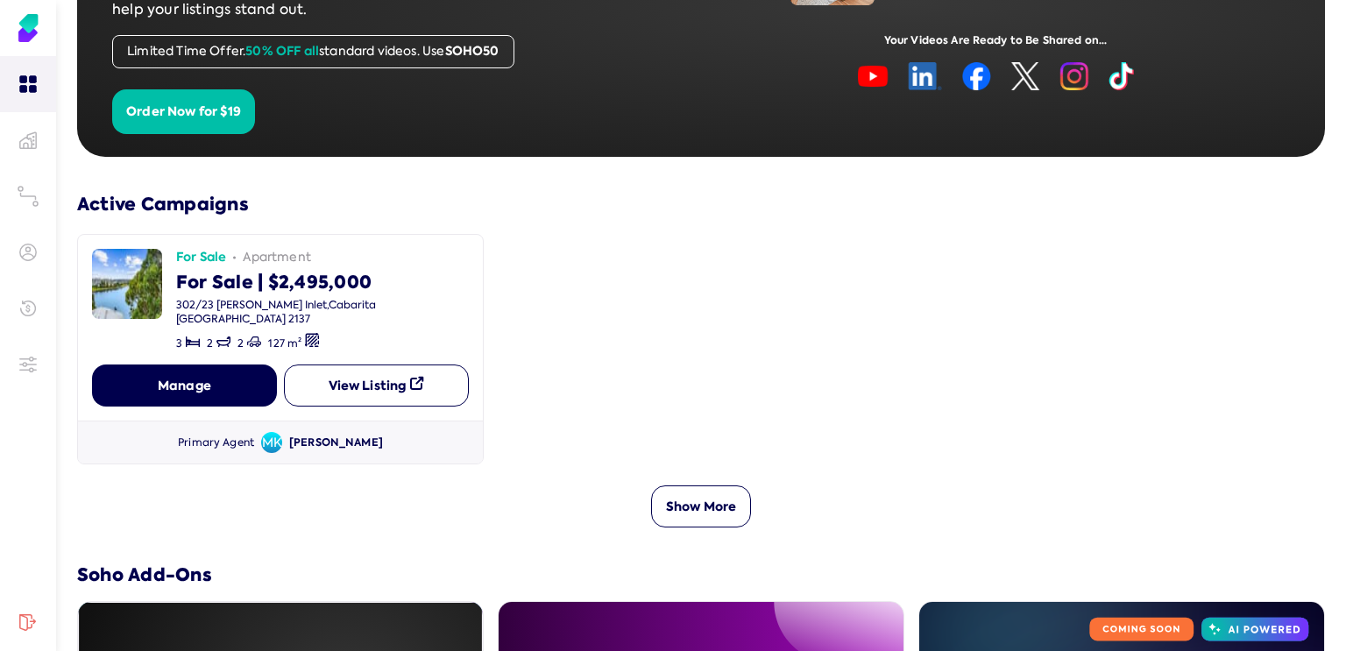
scroll to position [263, 0]
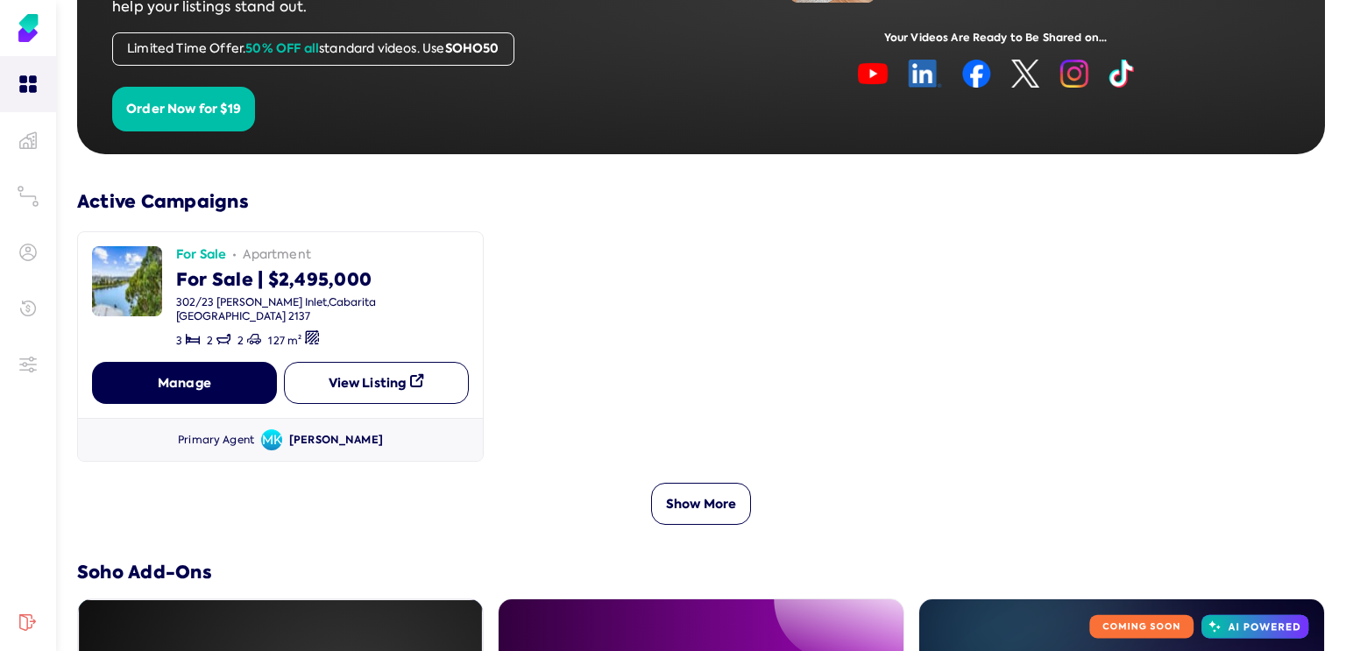
click at [374, 366] on button "View Listing" at bounding box center [376, 383] width 185 height 42
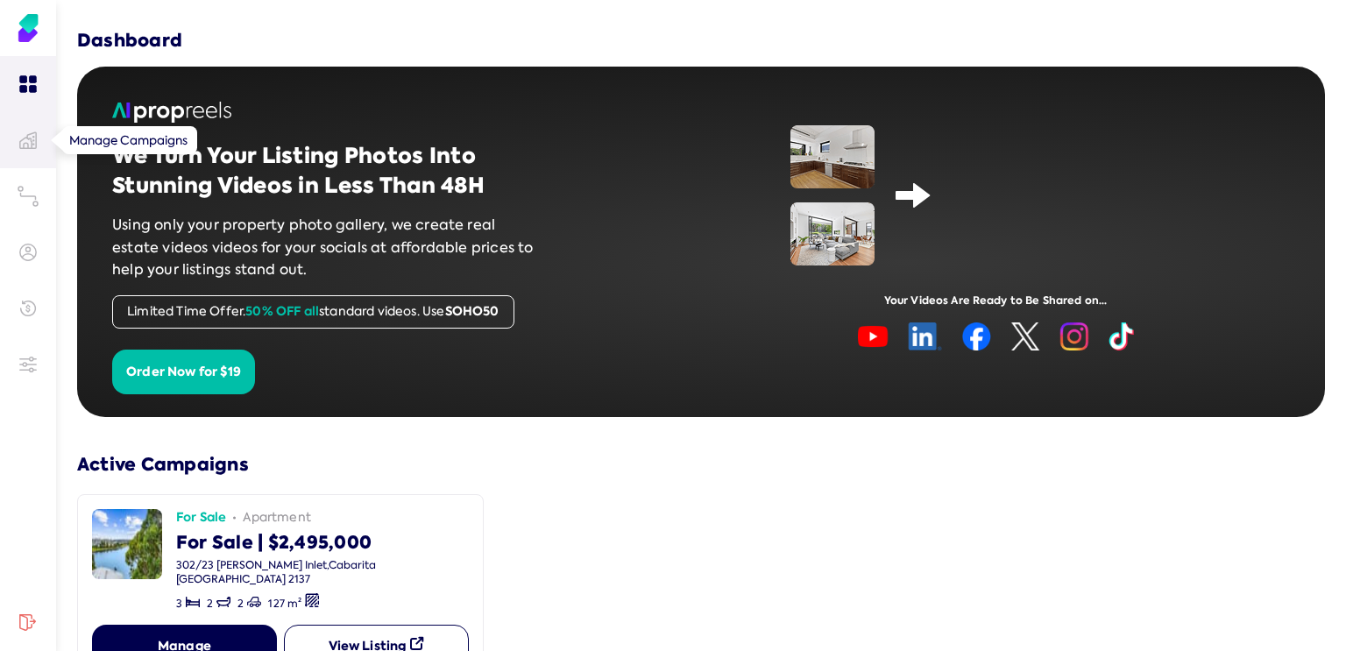
click at [25, 139] on icon at bounding box center [28, 140] width 18 height 18
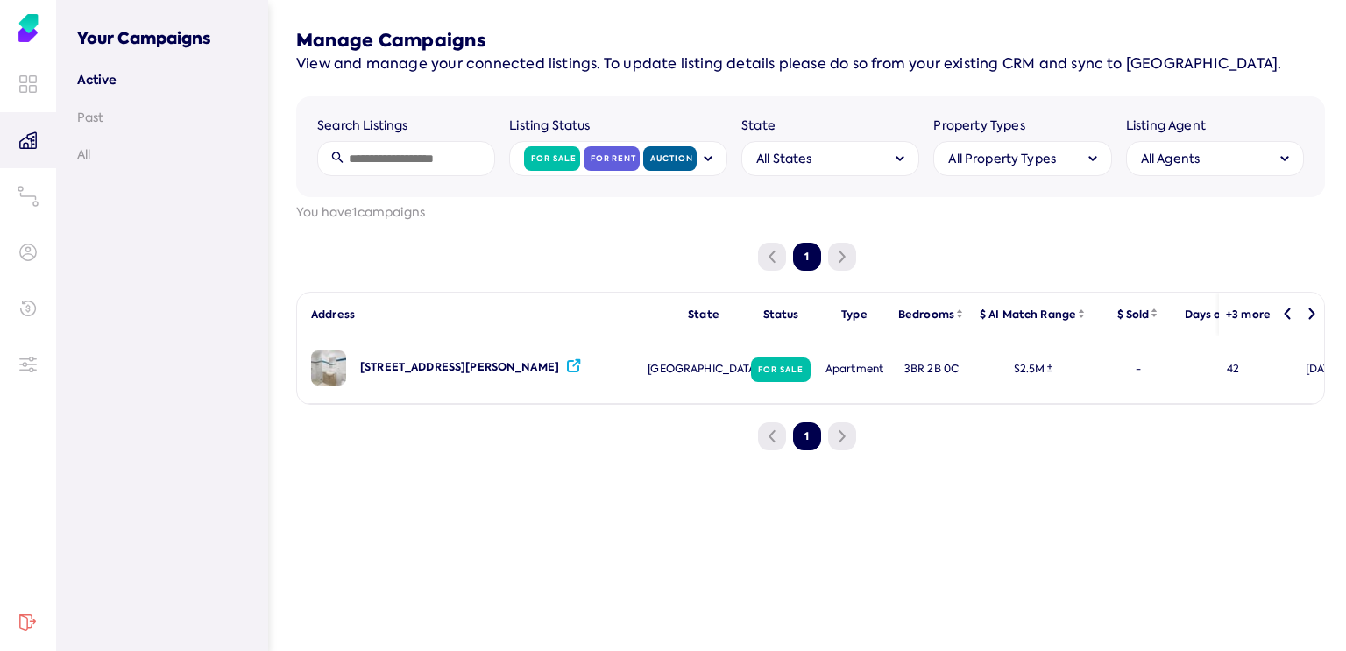
click at [109, 78] on link "Active" at bounding box center [162, 80] width 170 height 18
click at [171, 34] on h3 "Your Campaigns" at bounding box center [162, 28] width 170 height 43
click at [367, 369] on div "[STREET_ADDRESS][PERSON_NAME]" at bounding box center [459, 367] width 199 height 15
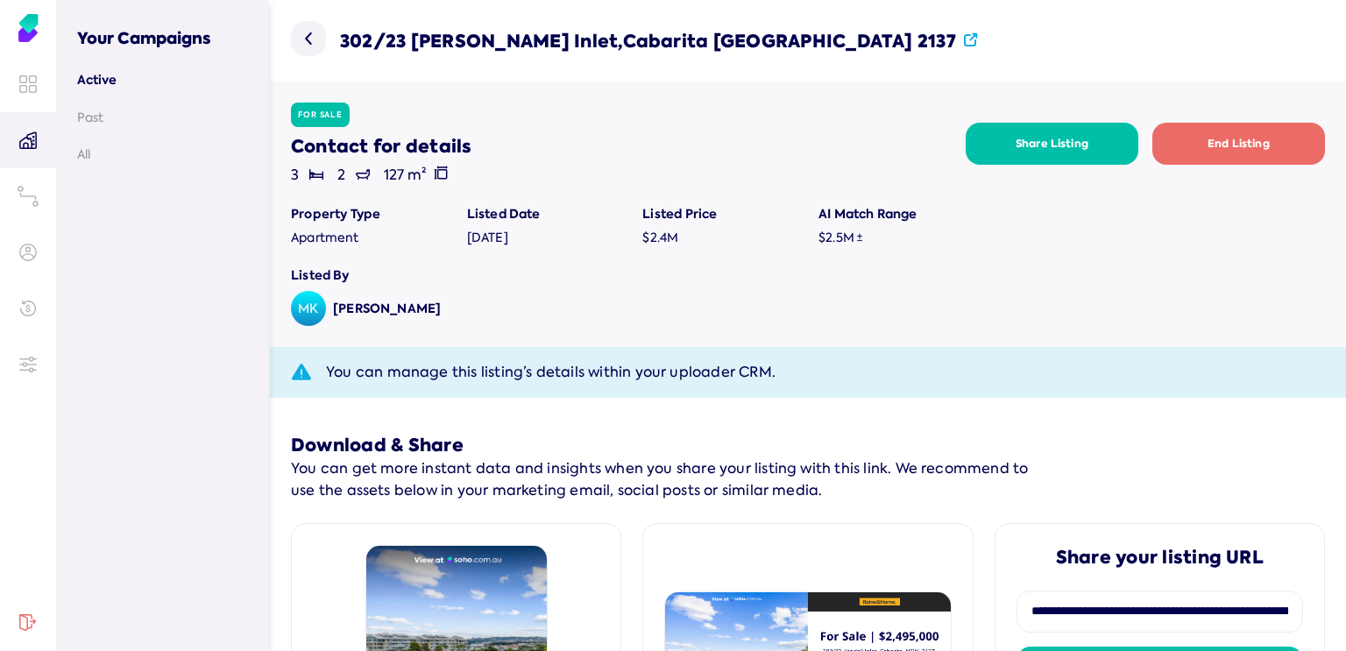
click at [374, 304] on label "[PERSON_NAME]" at bounding box center [387, 309] width 108 height 18
click at [36, 21] on img at bounding box center [28, 28] width 28 height 28
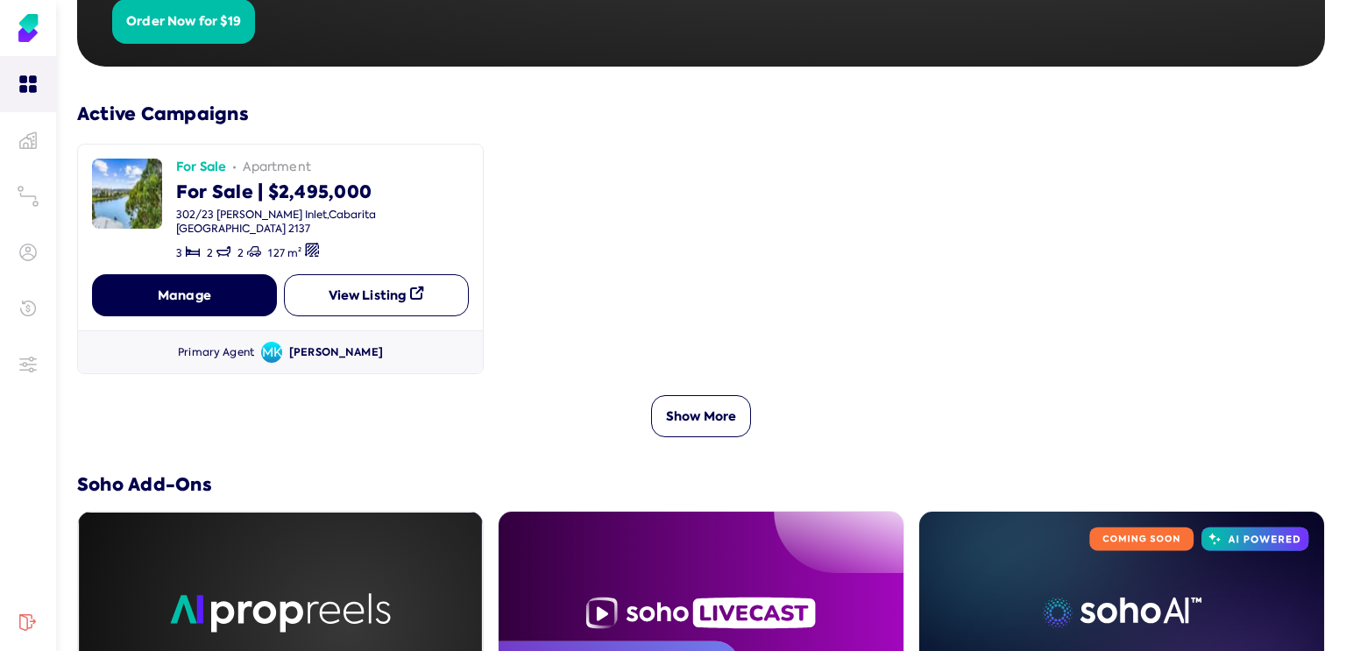
scroll to position [438, 0]
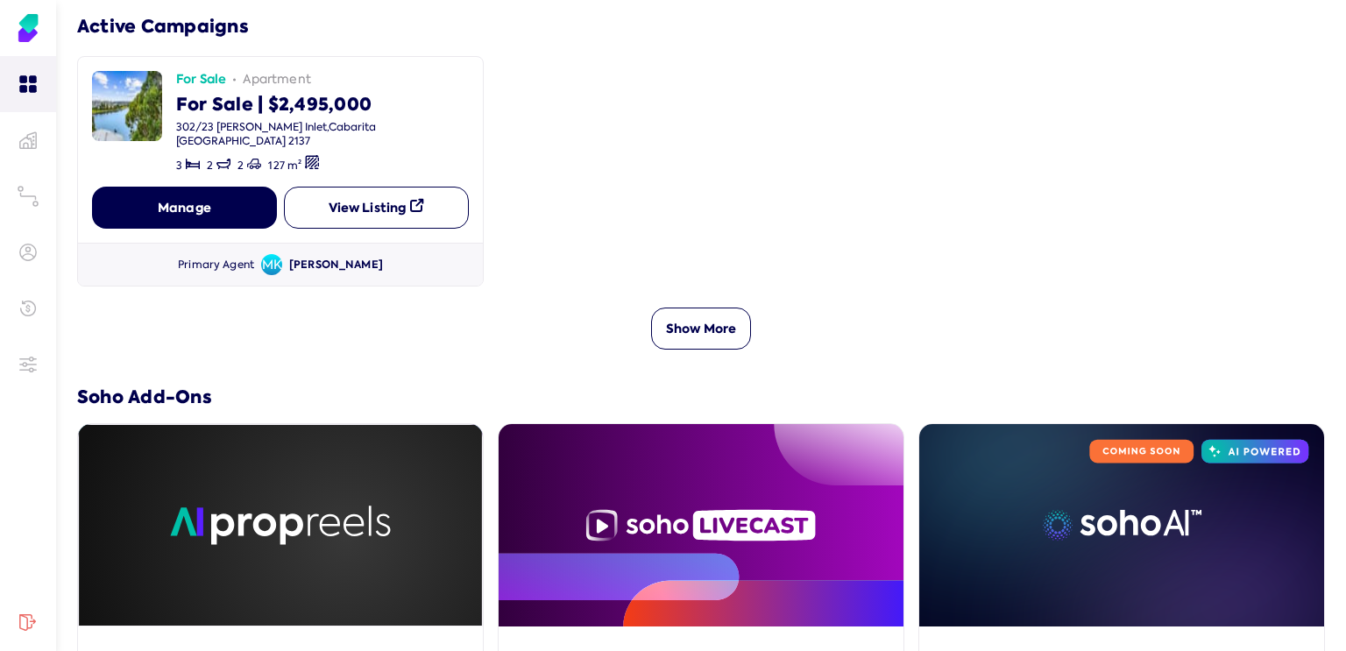
click at [692, 315] on button "Show More" at bounding box center [701, 329] width 100 height 42
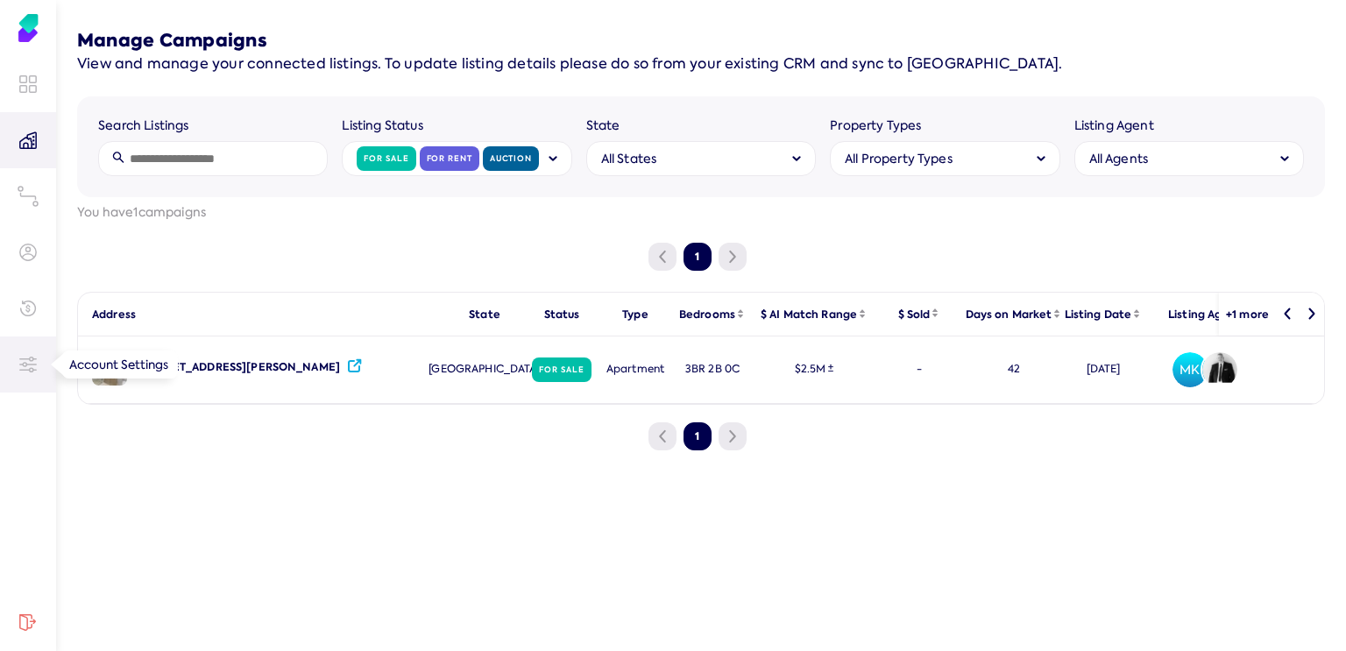
click at [32, 364] on icon at bounding box center [31, 364] width 9 height 0
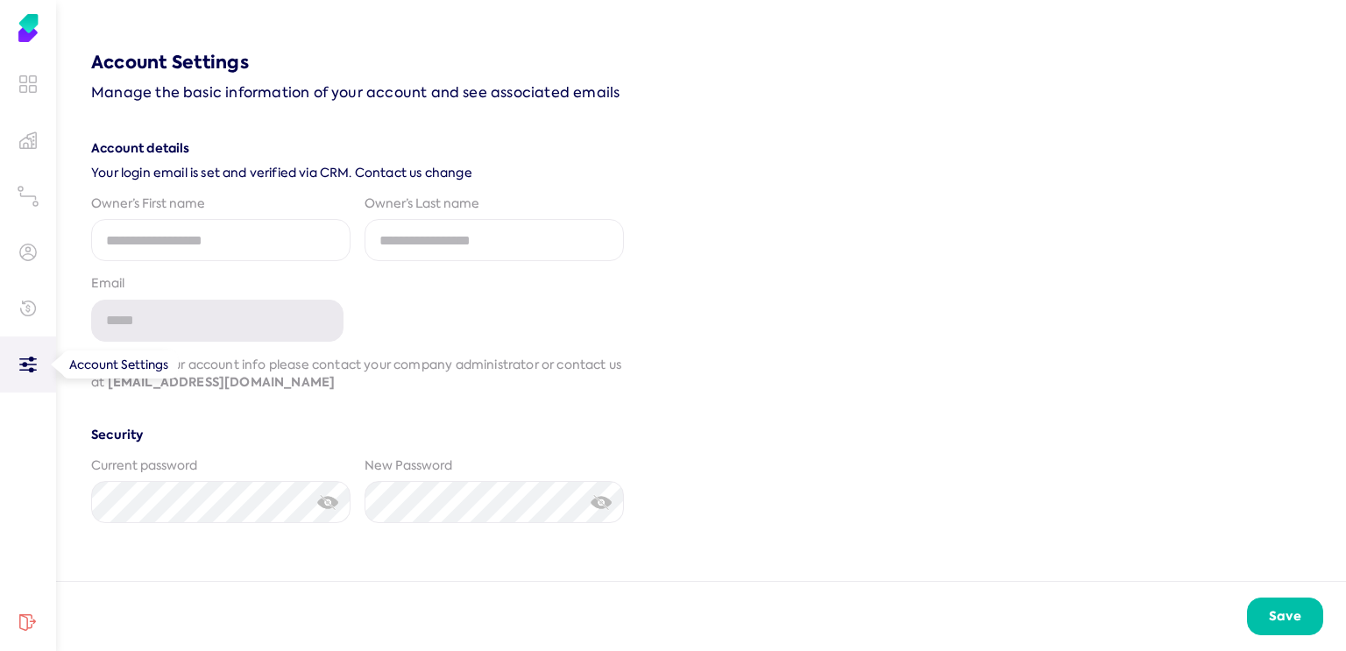
type input "**********"
click at [36, 309] on icon at bounding box center [28, 309] width 18 height 18
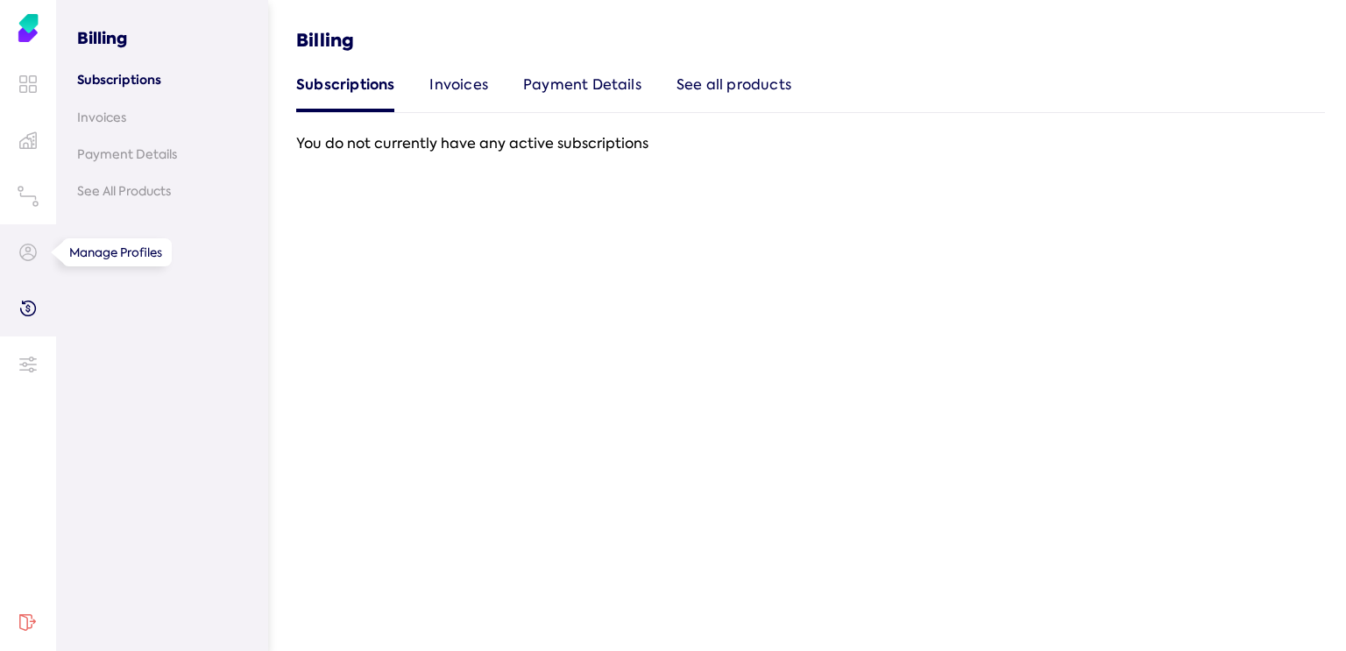
click at [30, 244] on icon at bounding box center [28, 253] width 18 height 18
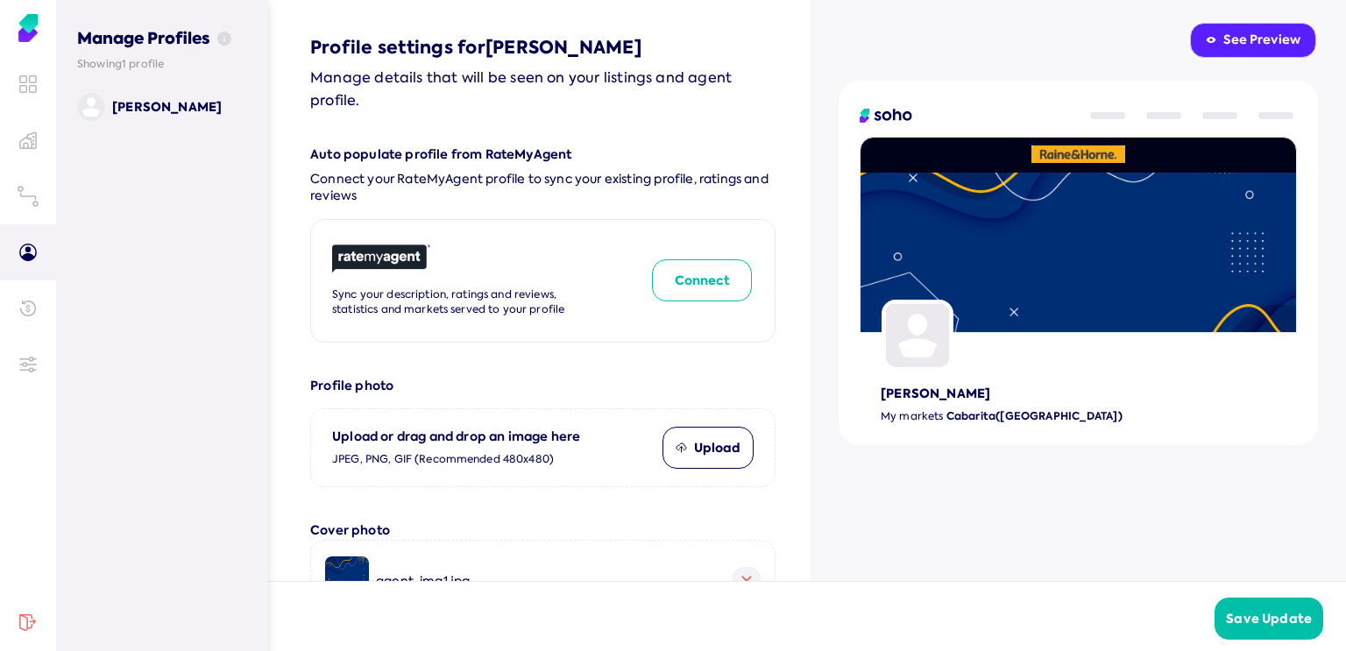
click at [697, 272] on button "Connect" at bounding box center [702, 280] width 100 height 42
type input "*******"
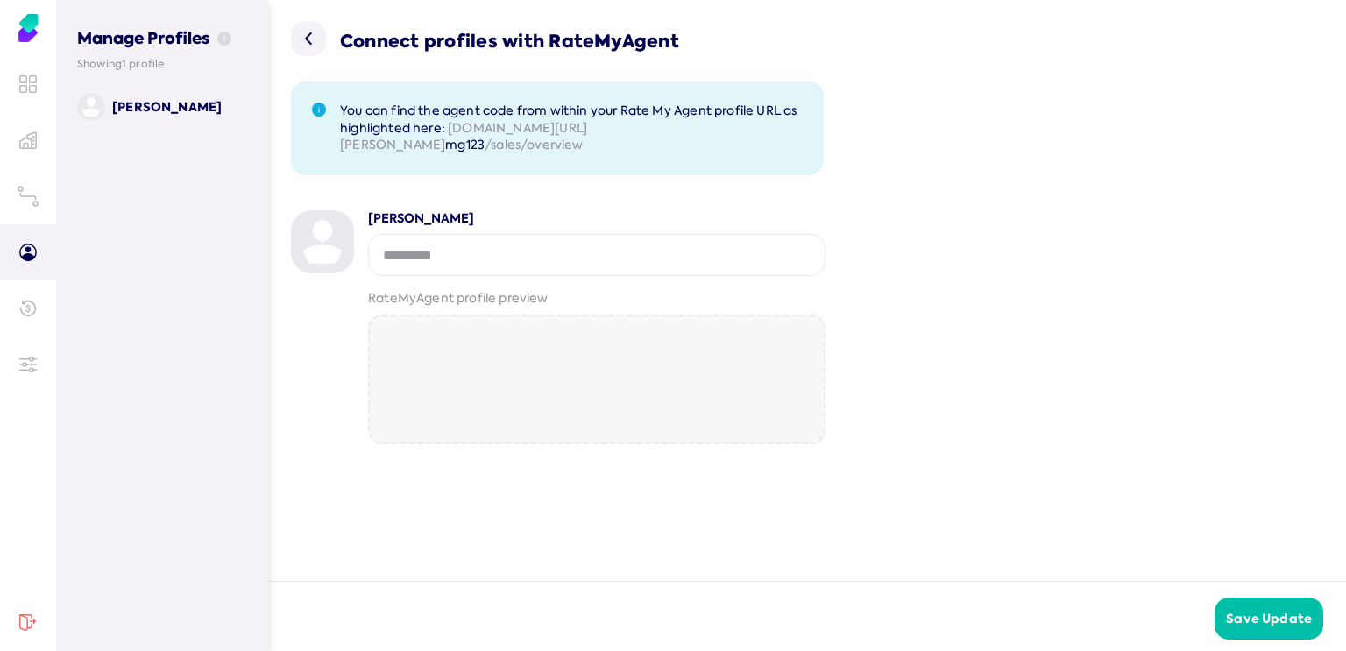
click at [422, 250] on input "string" at bounding box center [596, 255] width 457 height 42
click at [435, 251] on input "string" at bounding box center [596, 255] width 457 height 42
paste input "*****"
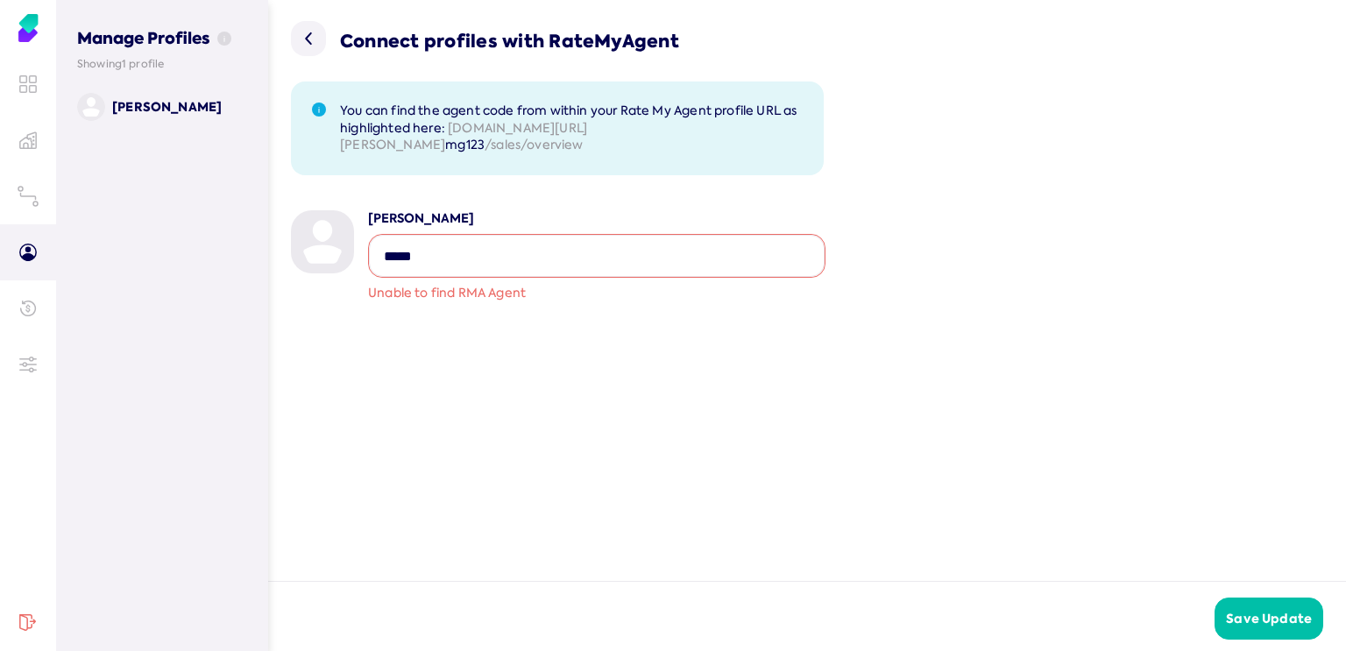
type input "*****"
drag, startPoint x: 442, startPoint y: 261, endPoint x: 318, endPoint y: 235, distance: 127.2
click at [318, 235] on div "Mark Kennedy Unable to find RMA Agent" at bounding box center [558, 263] width 534 height 106
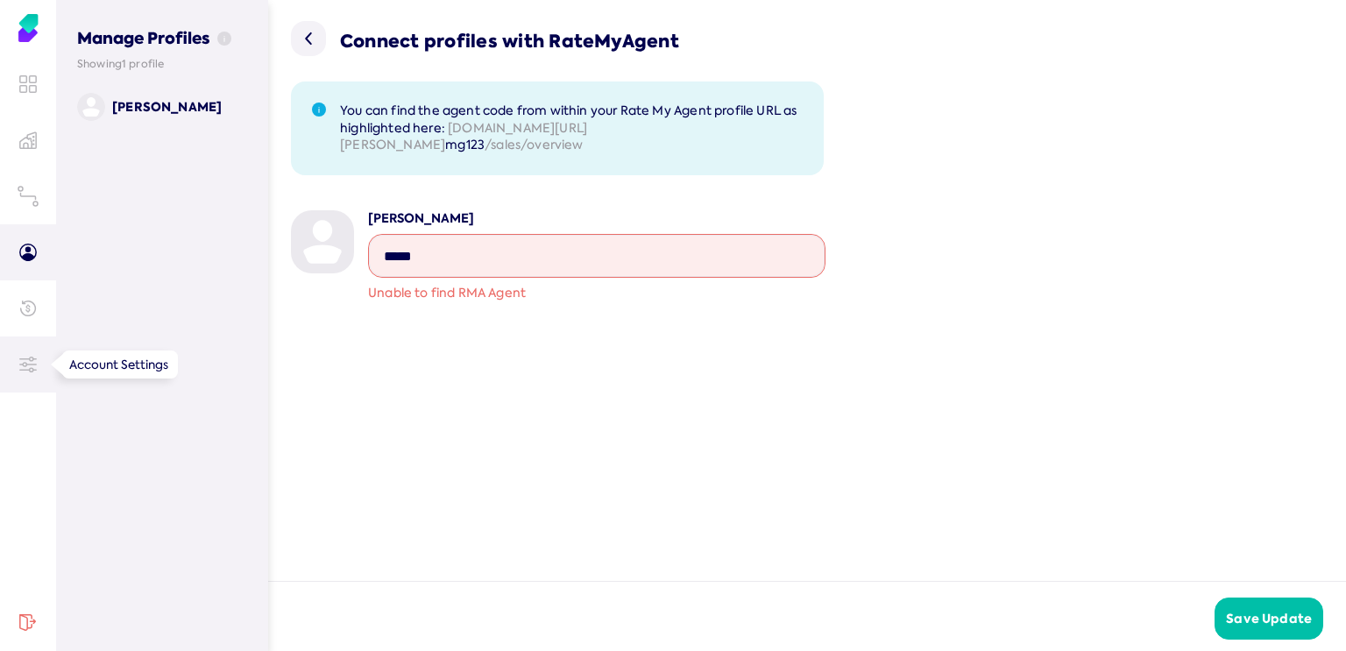
click at [30, 360] on icon at bounding box center [32, 359] width 4 height 4
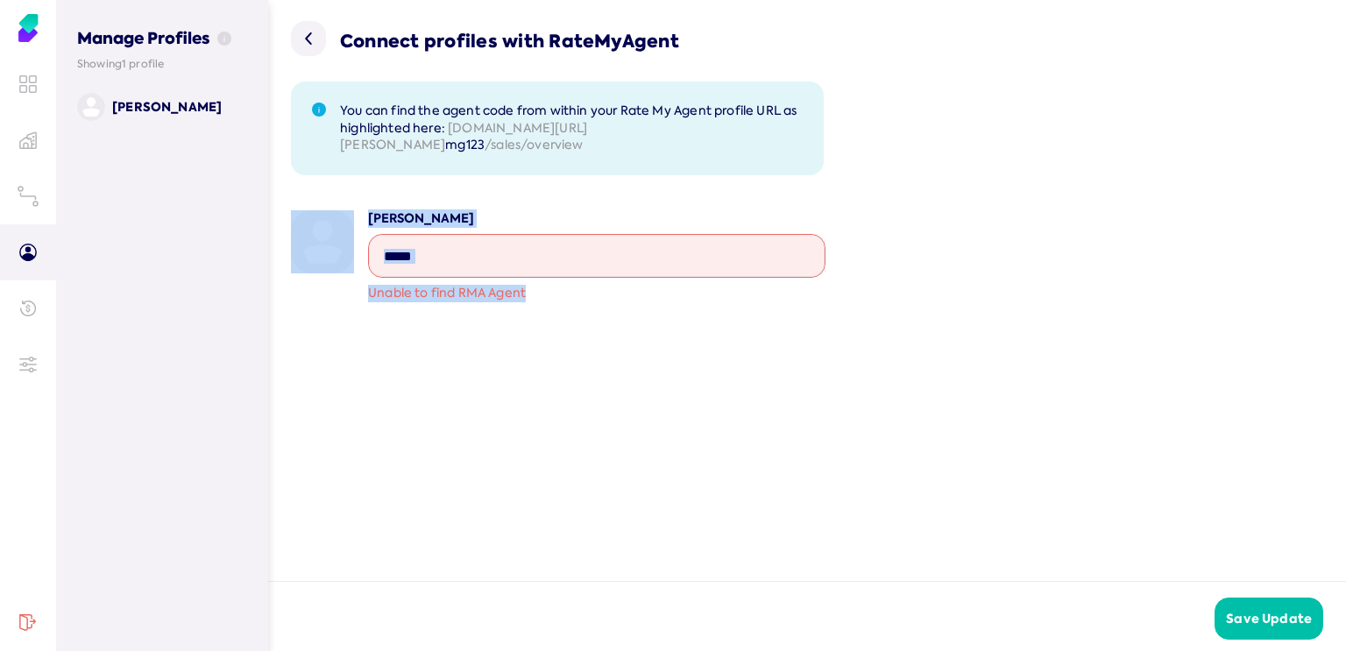
drag, startPoint x: 535, startPoint y: 292, endPoint x: 333, endPoint y: 287, distance: 202.5
click at [333, 287] on div "Mark Kennedy Unable to find RMA Agent" at bounding box center [558, 263] width 534 height 106
copy div "Mark Kennedy Unable to find RMA Agent"
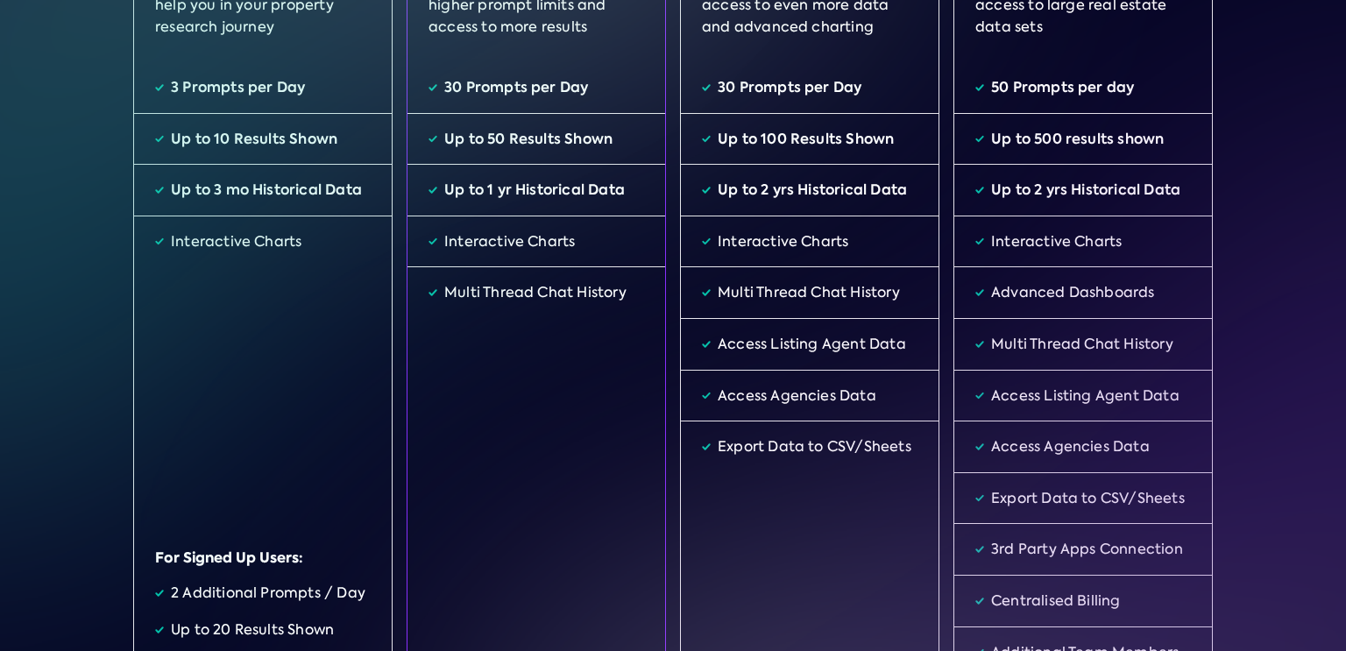
scroll to position [482, 0]
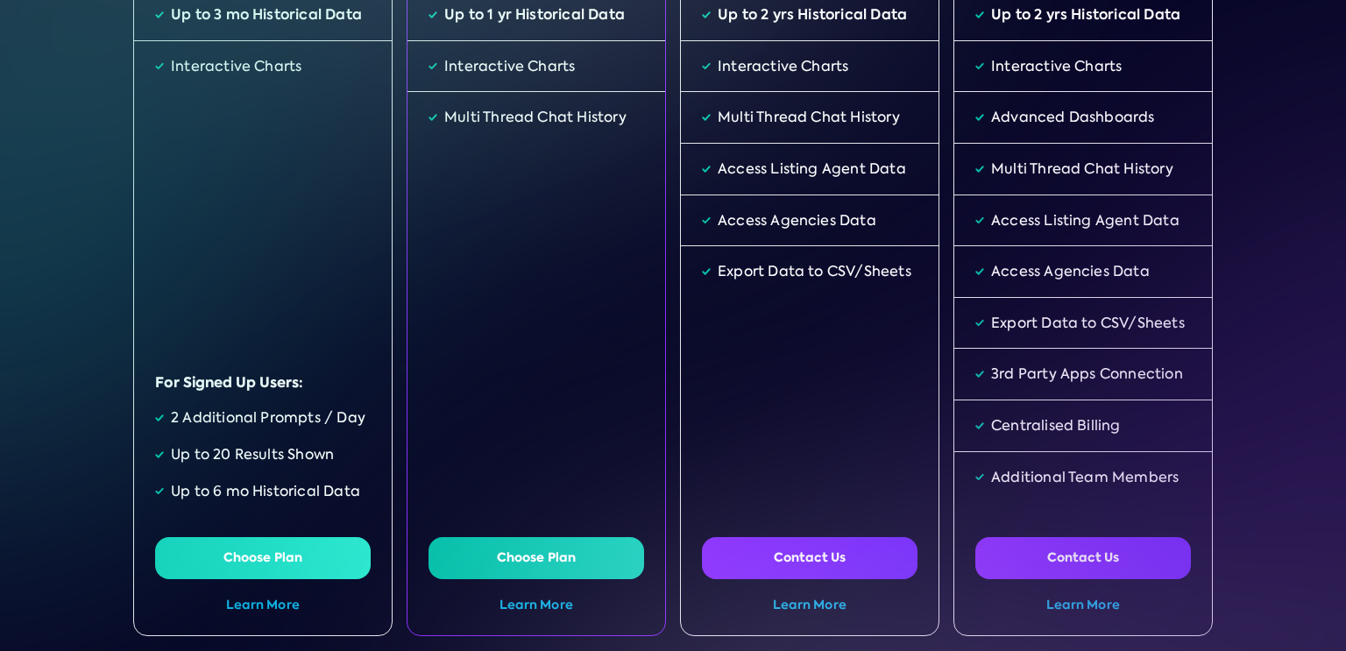
click at [245, 559] on button "Choose Plan" at bounding box center [263, 558] width 216 height 42
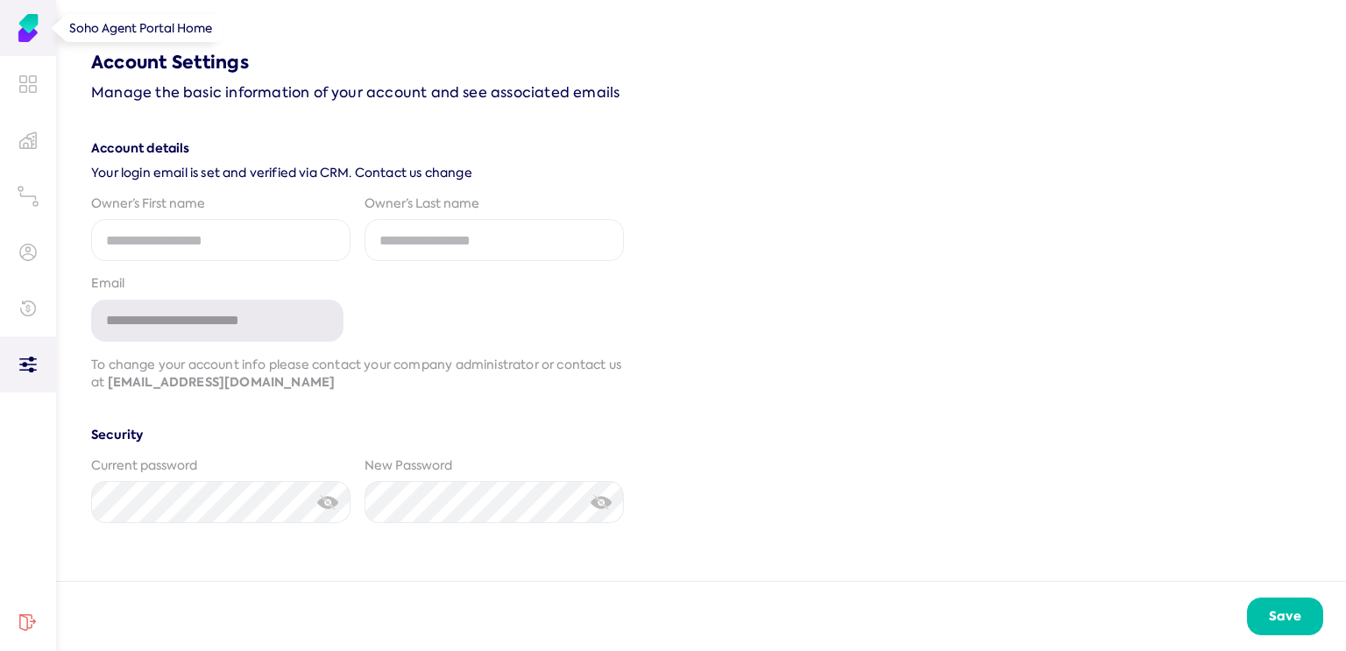
click at [31, 7] on link at bounding box center [28, 28] width 56 height 56
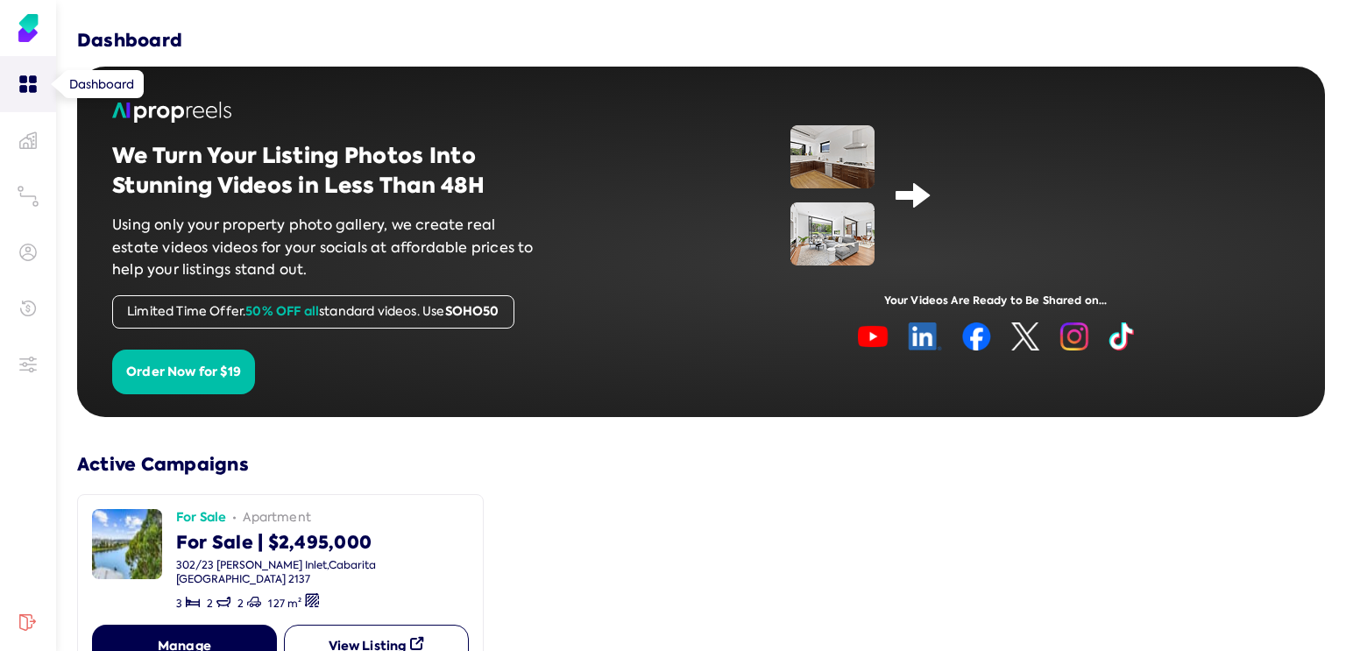
click at [31, 76] on icon at bounding box center [33, 79] width 7 height 6
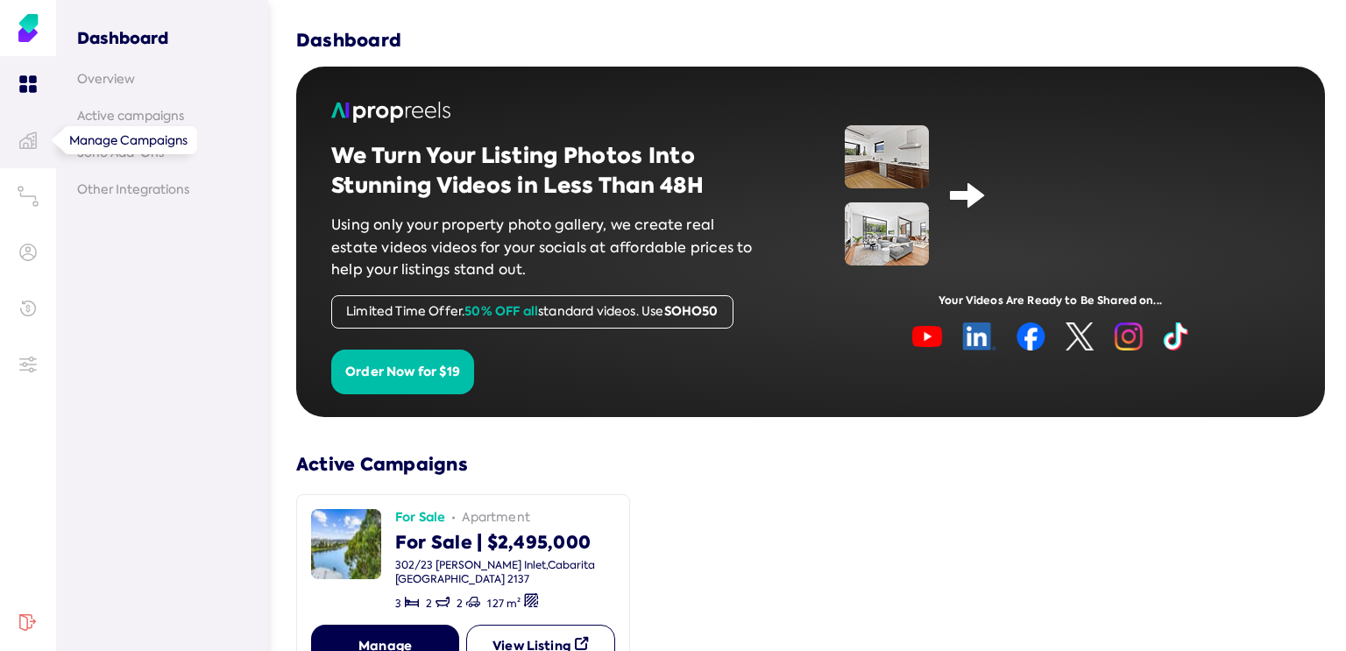
click at [31, 138] on icon at bounding box center [28, 140] width 16 height 16
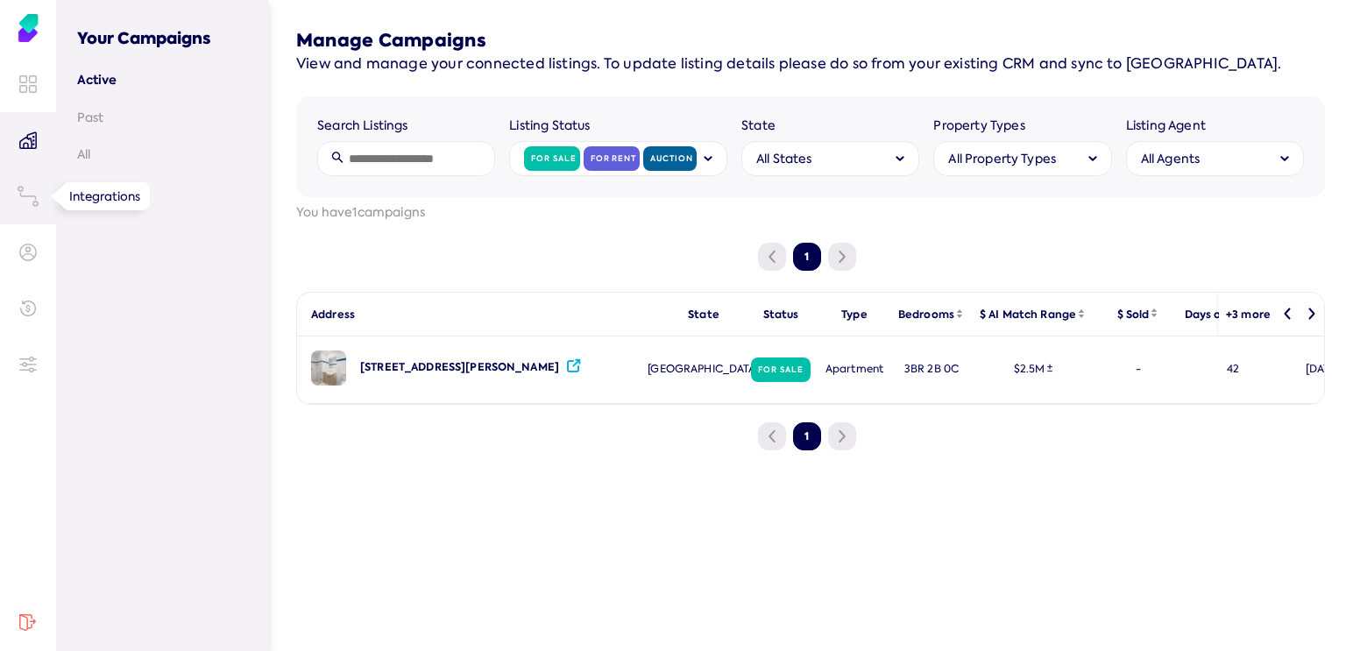
click at [32, 202] on icon at bounding box center [28, 196] width 21 height 21
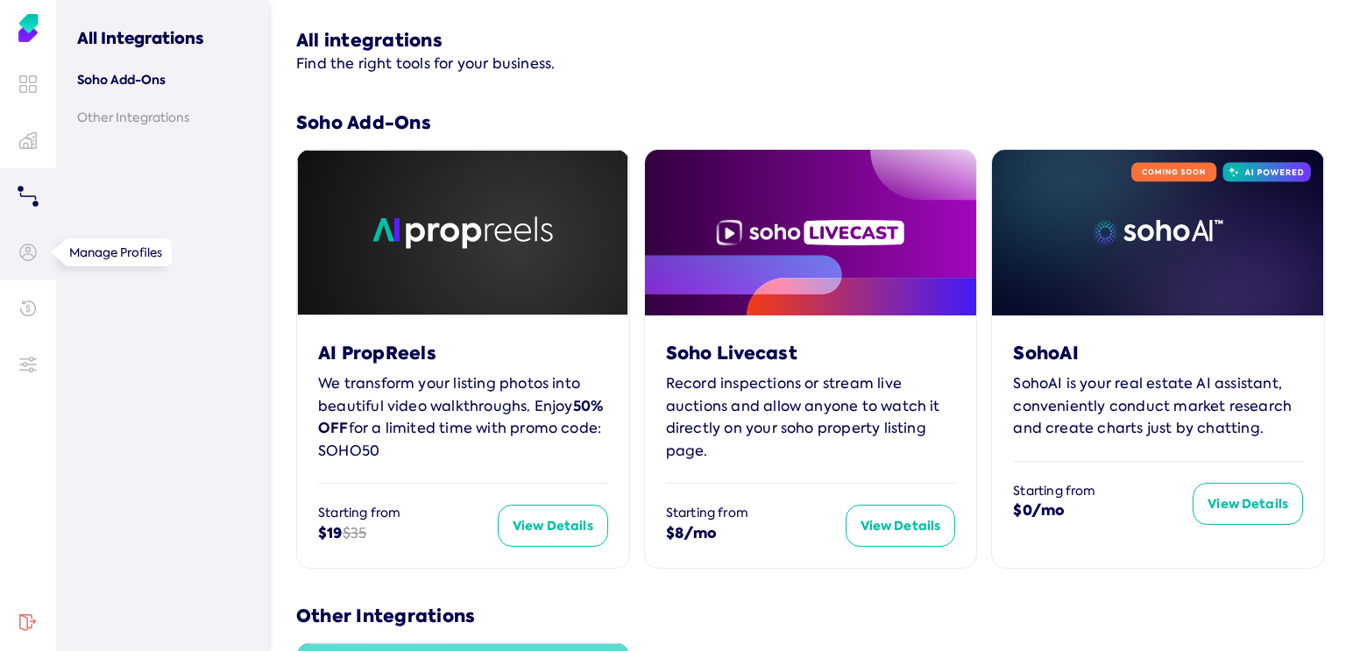
click at [32, 246] on icon at bounding box center [28, 253] width 18 height 18
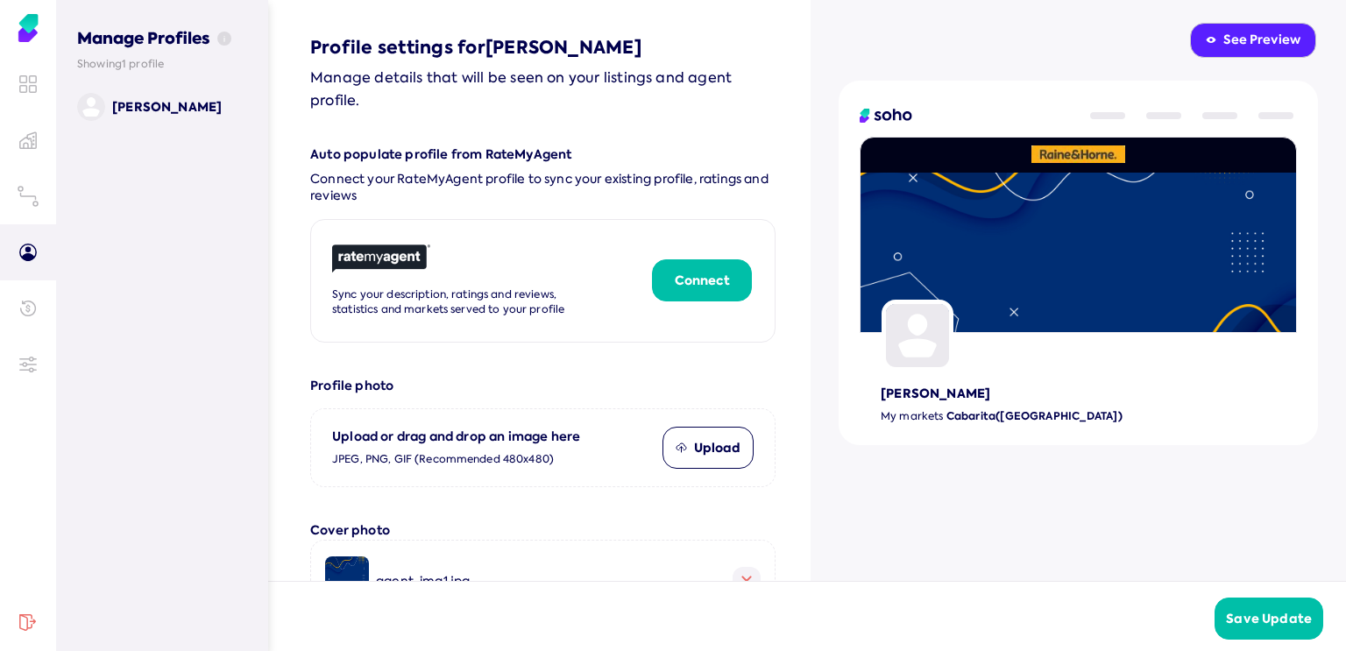
click at [1247, 35] on div "See Preview" at bounding box center [1253, 41] width 95 height 18
